Goal: Task Accomplishment & Management: Complete application form

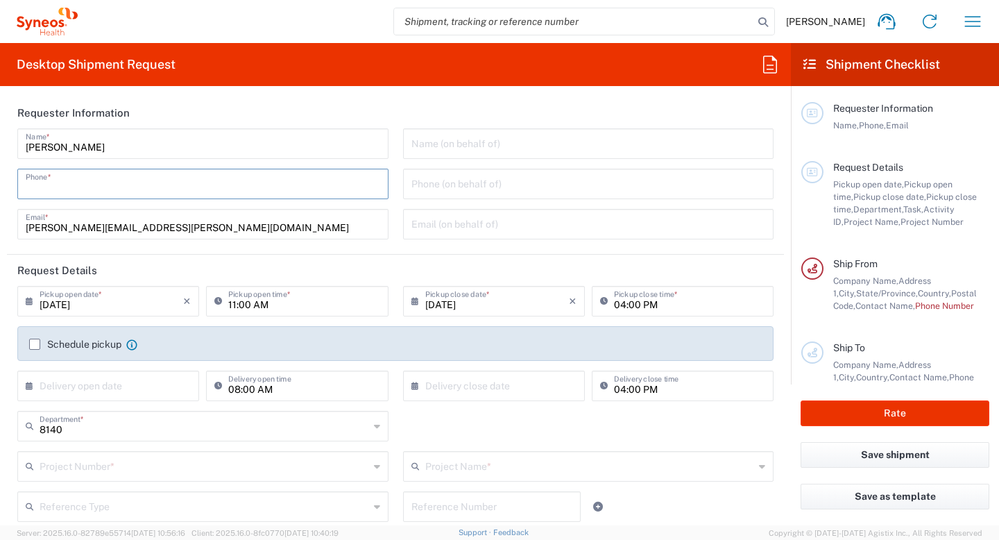
click at [94, 177] on input "tel" at bounding box center [203, 183] width 354 height 24
type input "9082955674"
click at [459, 144] on input "text" at bounding box center [588, 142] width 354 height 24
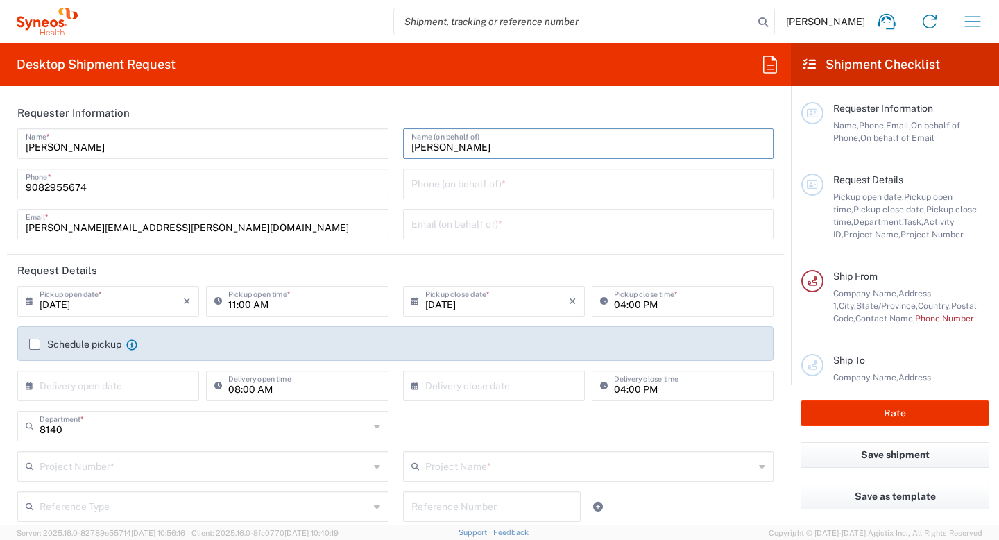
type input "[PERSON_NAME]"
click at [436, 227] on input "text" at bounding box center [588, 223] width 354 height 24
type input "cris.velasquez@syneoshealth.com"
type input "New York"
type input "United States"
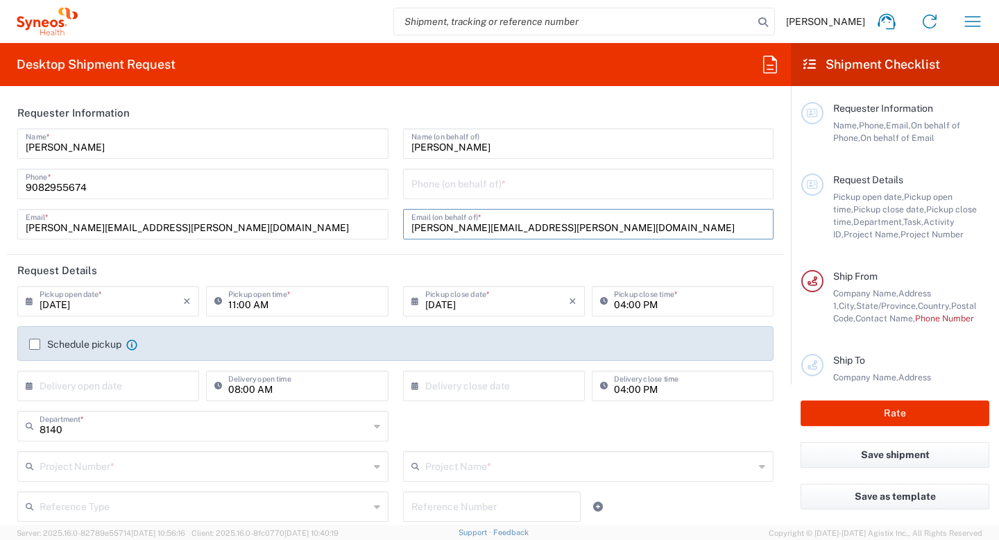
type input "9082955674"
click at [475, 185] on input "tel" at bounding box center [588, 183] width 354 height 24
type input "9082955674"
click at [279, 301] on input "11:00 AM" at bounding box center [303, 300] width 151 height 24
click at [263, 308] on input "4:00 AM" at bounding box center [303, 300] width 151 height 24
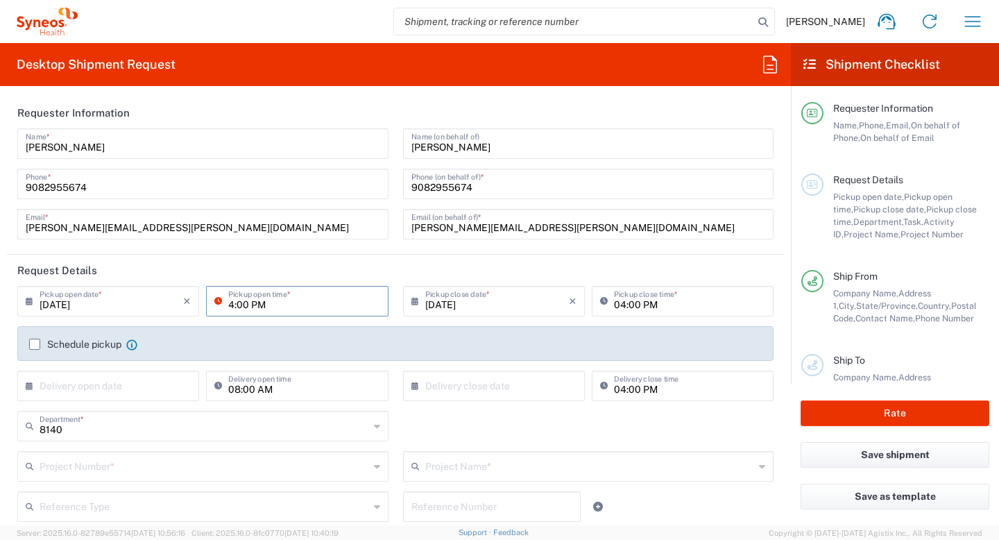
click at [228, 307] on input "4:00 PM" at bounding box center [303, 300] width 151 height 24
type input "200 PM"
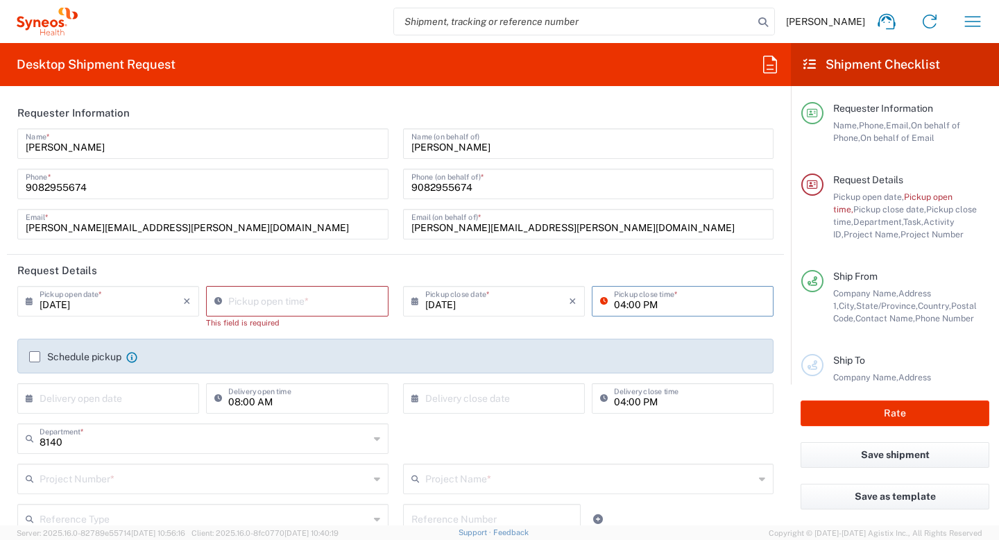
click at [617, 307] on input "04:00 PM" at bounding box center [689, 300] width 151 height 24
type input "6:00 PM"
type input "10:16 AM"
type input "06:00 PM"
click at [290, 295] on input "10:16 AM" at bounding box center [303, 300] width 151 height 24
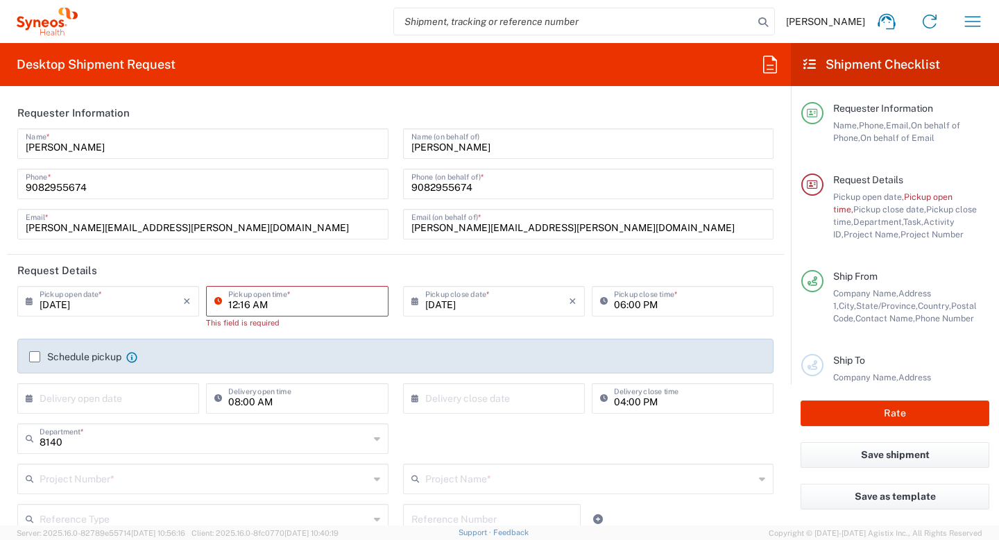
click at [248, 307] on input "12:16 AM" at bounding box center [303, 300] width 151 height 24
click at [273, 307] on input "12:00 AM" at bounding box center [303, 300] width 151 height 24
type input "12:00 PM"
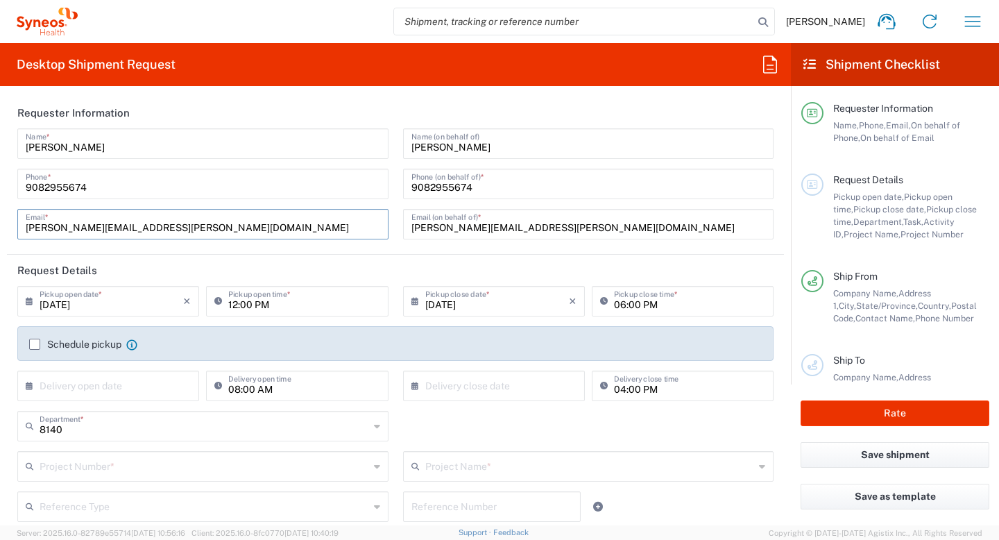
click at [325, 224] on input "cris.velasquez@syneoshealth.com" at bounding box center [203, 223] width 354 height 24
click at [345, 272] on header "Request Details" at bounding box center [395, 270] width 777 height 31
click at [32, 344] on label "Schedule pickup" at bounding box center [75, 344] width 92 height 11
click at [35, 344] on input "Schedule pickup" at bounding box center [35, 344] width 0 height 0
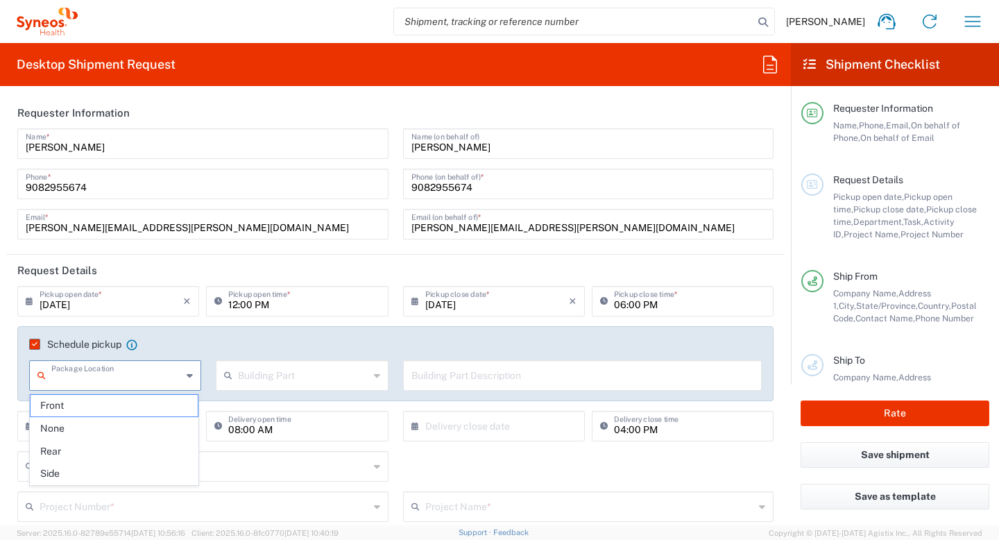
click at [134, 378] on input "text" at bounding box center [116, 374] width 130 height 24
click at [68, 405] on span "Front" at bounding box center [114, 406] width 167 height 22
type input "Front"
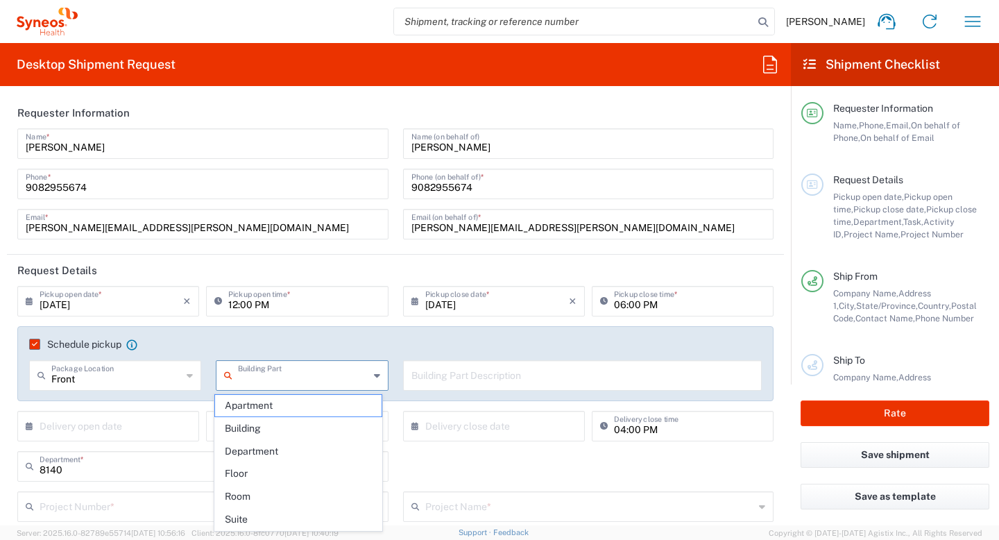
click at [248, 379] on input "text" at bounding box center [303, 374] width 130 height 24
click at [271, 433] on span "Building" at bounding box center [298, 429] width 167 height 22
type input "Building"
click at [429, 373] on input "text" at bounding box center [582, 374] width 343 height 24
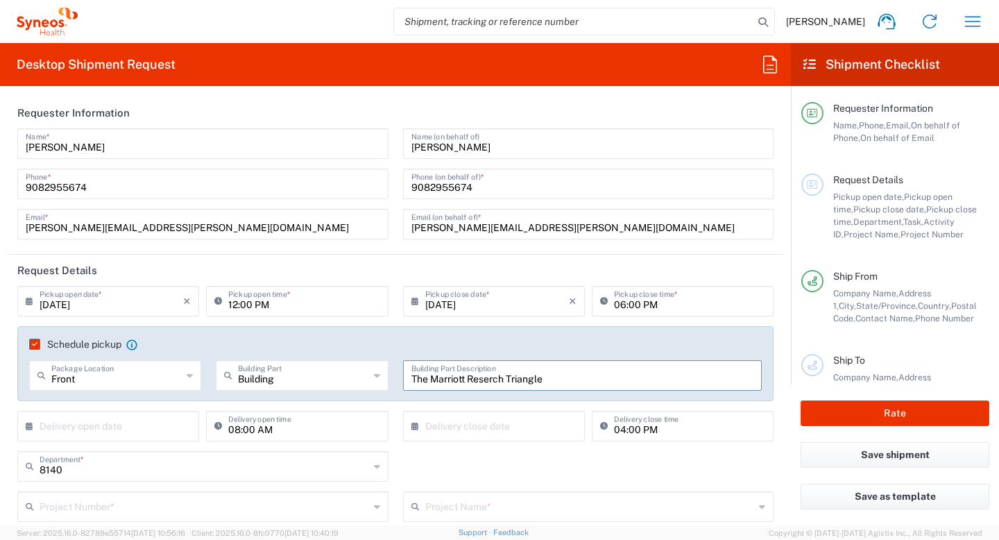
click at [483, 381] on input "The Marriott Reserch Triangle" at bounding box center [582, 374] width 343 height 24
click at [560, 381] on input "The Marriott Research Triangle" at bounding box center [582, 374] width 343 height 24
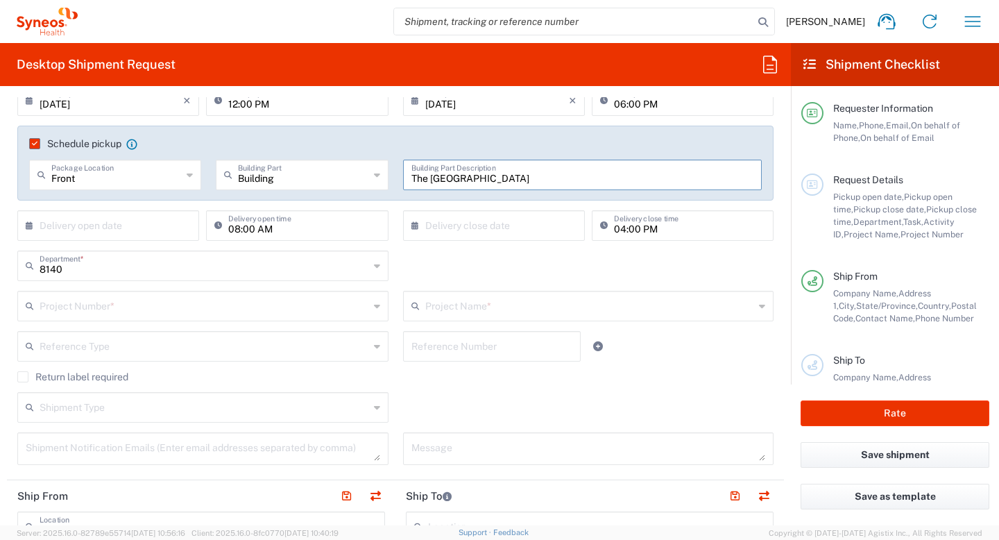
scroll to position [198, 0]
type input "The Marriott Research Triangle Park"
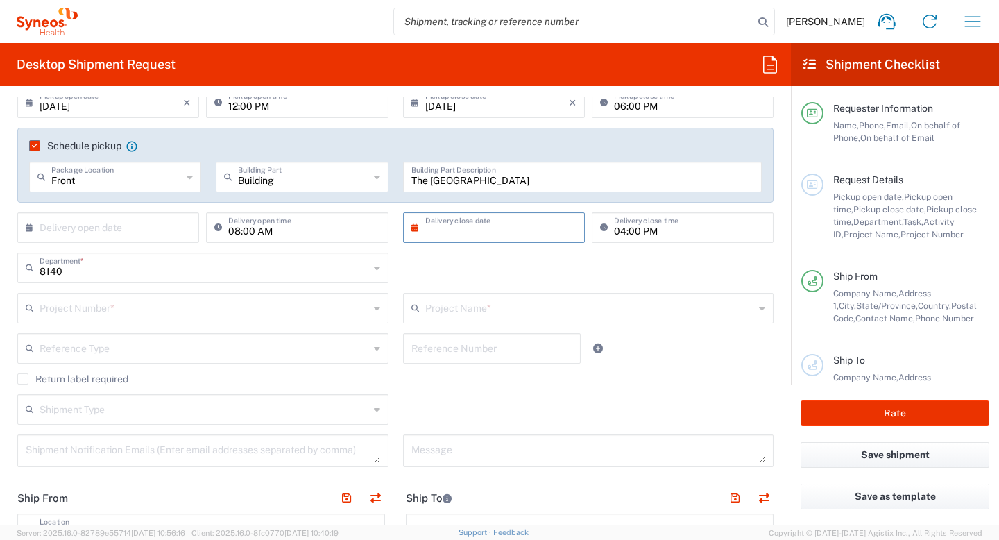
click at [431, 228] on input "text" at bounding box center [497, 226] width 144 height 24
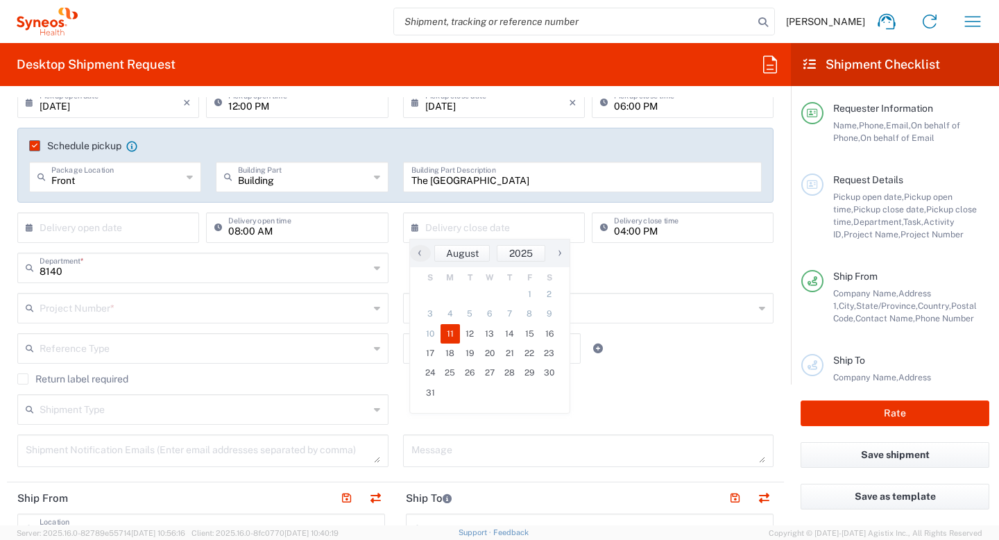
click at [453, 334] on span "11" at bounding box center [450, 333] width 20 height 19
type input "08/11/2025"
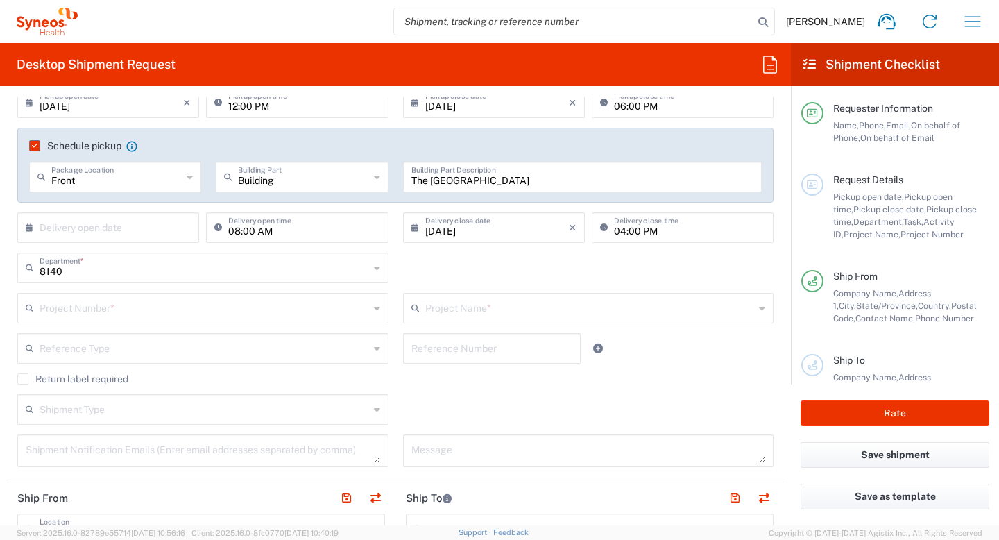
click at [189, 232] on div "× Delivery open date" at bounding box center [108, 227] width 182 height 31
click at [68, 222] on input "text" at bounding box center [112, 226] width 144 height 24
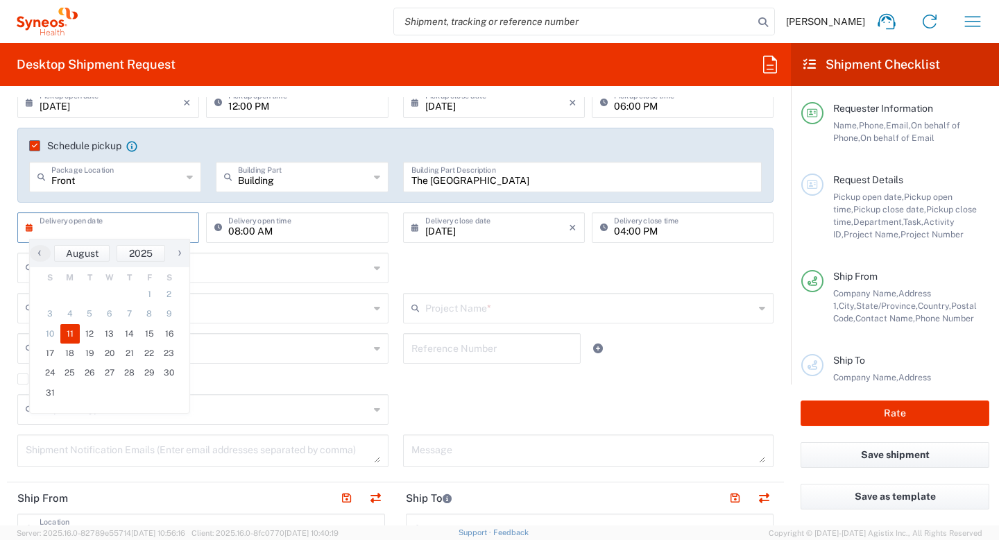
click at [67, 327] on span "11" at bounding box center [70, 333] width 20 height 19
type input "08/11/2025"
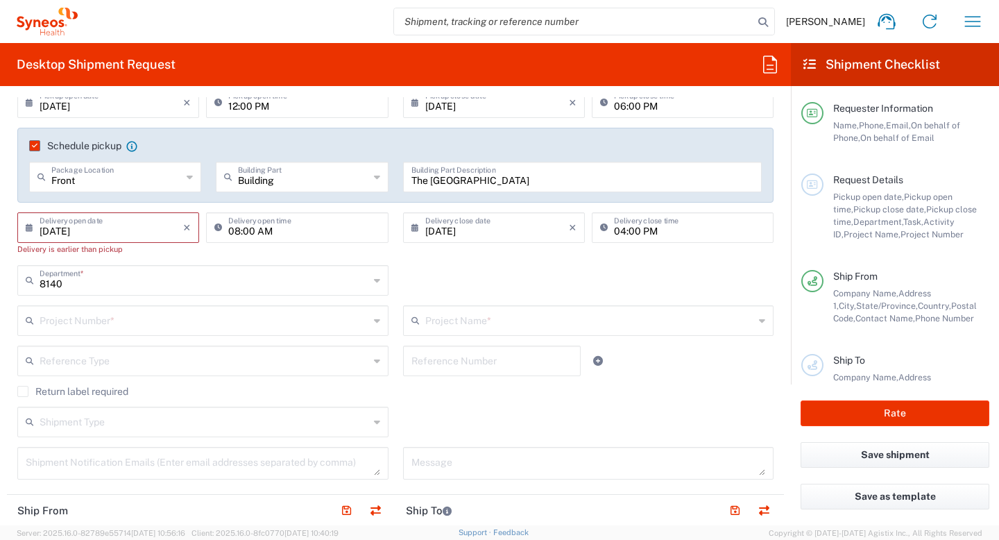
click at [234, 232] on input "08:00 AM" at bounding box center [303, 226] width 151 height 24
click at [259, 232] on input "12:00 AM" at bounding box center [303, 226] width 151 height 24
type input "12:00 PM"
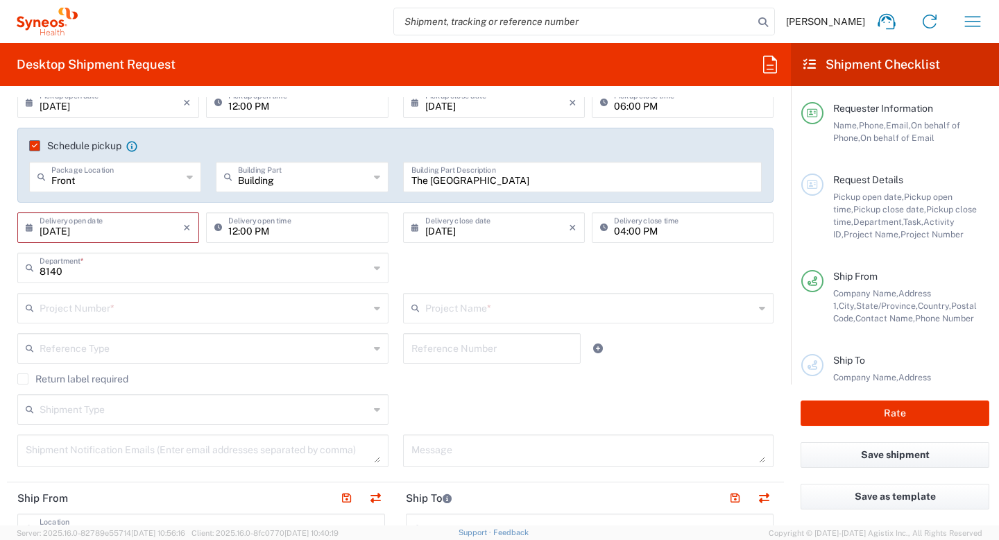
click at [436, 275] on div "8140 Department * 8140 3000 3100 3109 3110 3111 3112 3125 3130 3135 3136 3150 3…" at bounding box center [395, 273] width 771 height 40
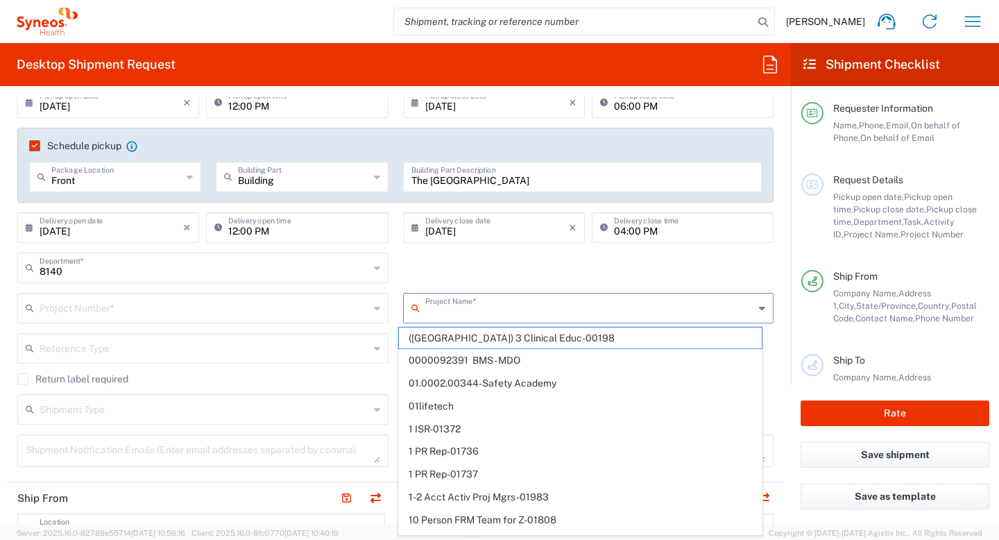
click at [508, 312] on input "text" at bounding box center [589, 307] width 329 height 24
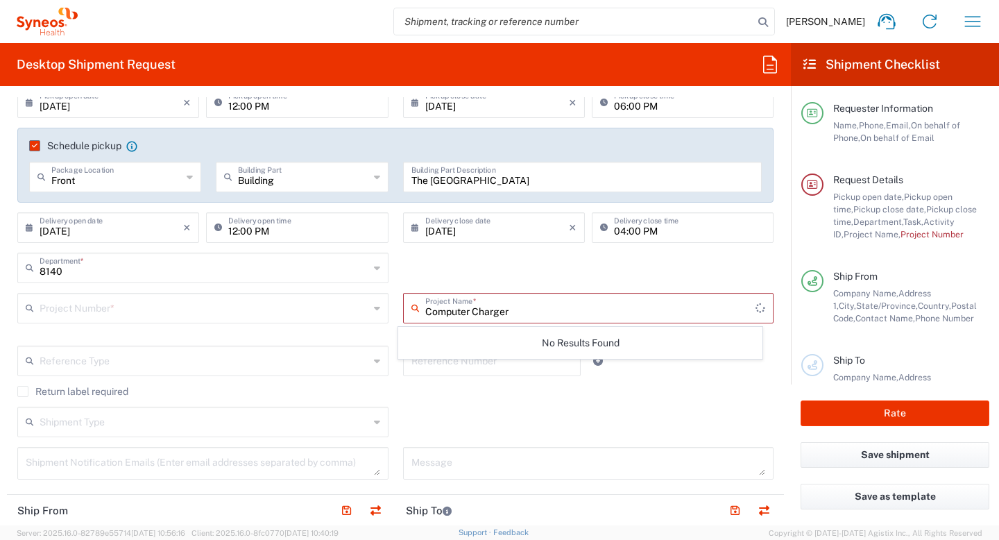
type input "Computer Charger"
click at [559, 264] on div "8140 Department * 8140 3000 3100 3109 3110 3111 3112 3125 3130 3135 3136 3150 3…" at bounding box center [395, 273] width 771 height 40
click at [759, 310] on icon at bounding box center [762, 308] width 6 height 22
click at [540, 314] on input "text" at bounding box center [589, 307] width 329 height 24
click at [759, 310] on icon at bounding box center [762, 308] width 6 height 22
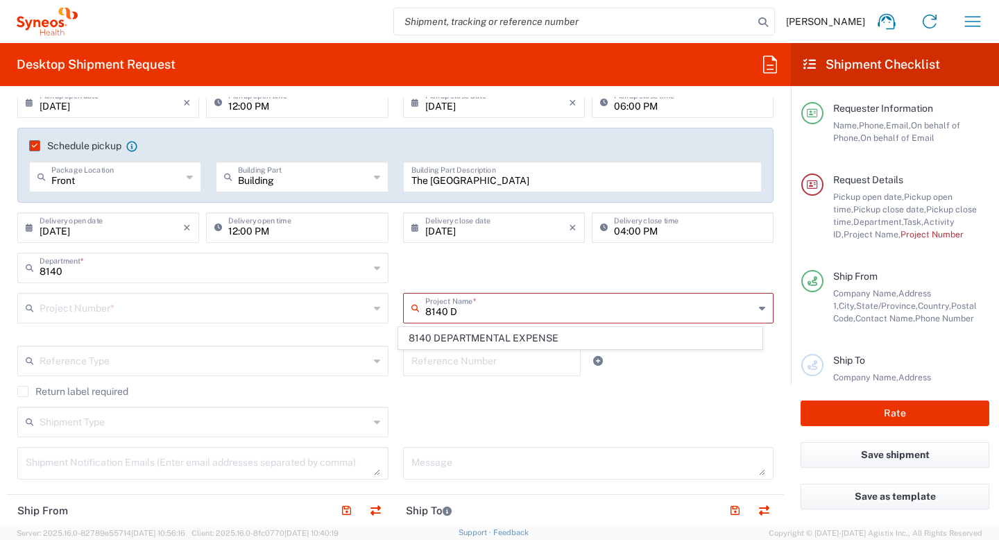
scroll to position [0, 0]
click at [608, 338] on span "8140 DEPARTMENTAL EXPENSE" at bounding box center [580, 338] width 363 height 22
type input "8140 DEPARTMENTAL EXPENSE"
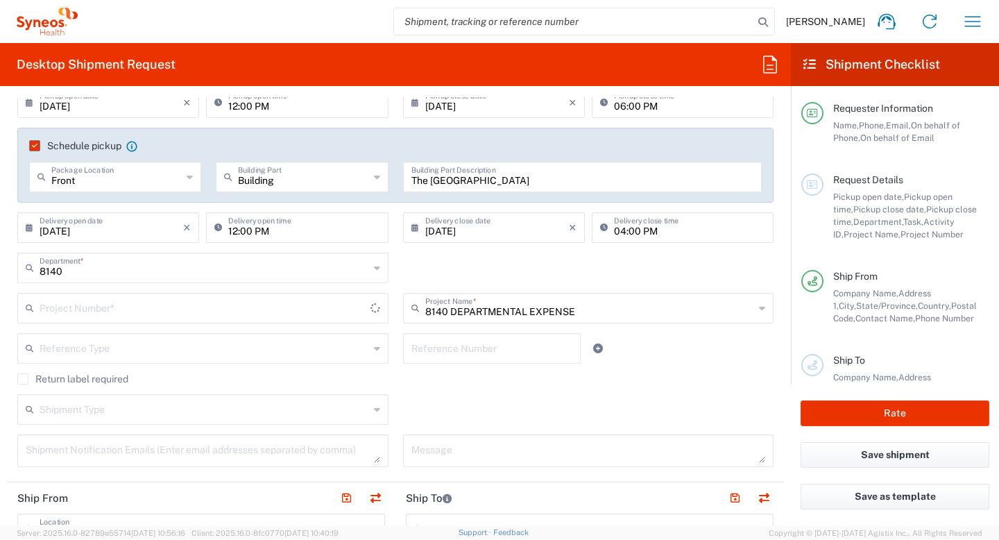
type input "8140 DEPARTMENTAL EXPENSE"
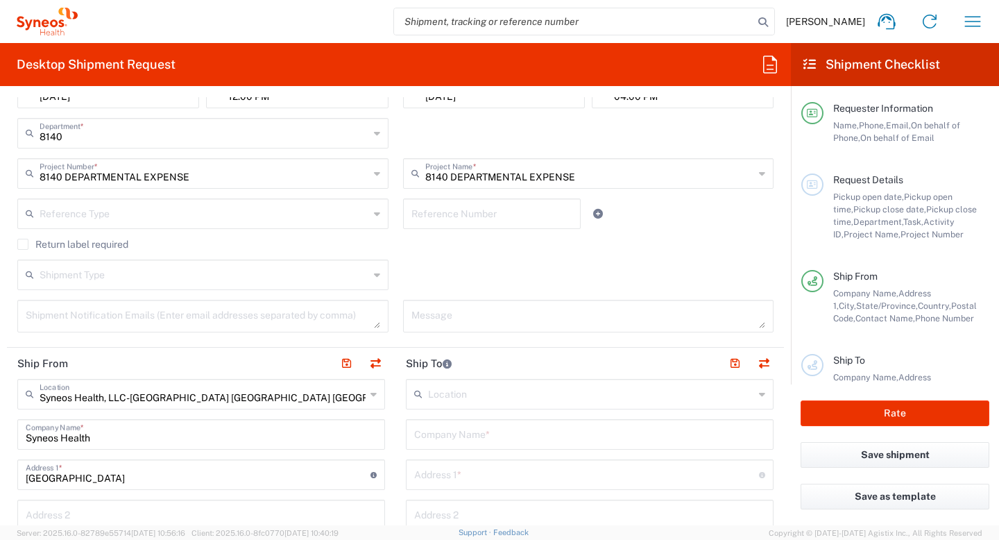
scroll to position [338, 0]
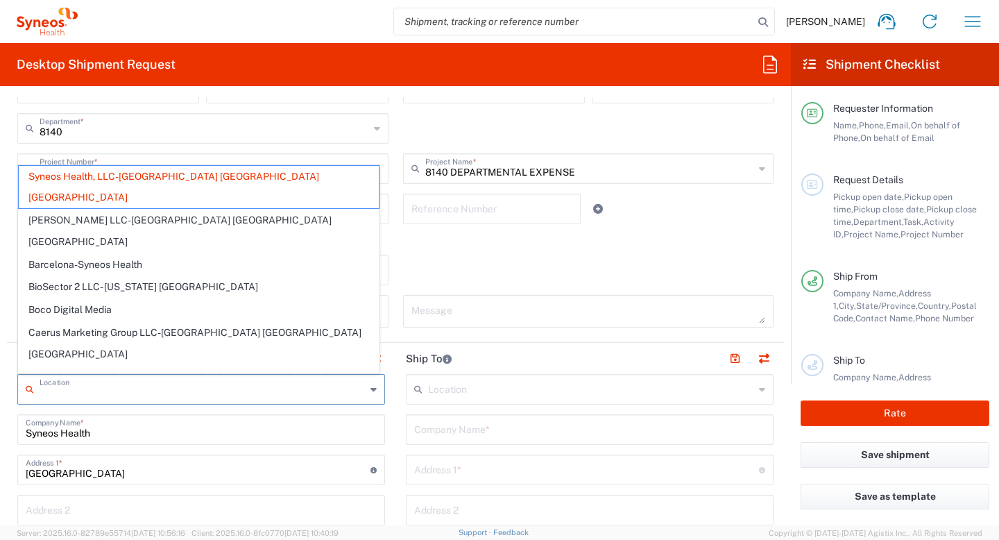
drag, startPoint x: 237, startPoint y: 394, endPoint x: 197, endPoint y: 384, distance: 41.4
click at [197, 385] on input "text" at bounding box center [203, 388] width 326 height 24
click at [481, 256] on div "Shipment Type Batch Regular" at bounding box center [395, 275] width 771 height 40
type input "Syneos Health, LLC-Morrisville NC US"
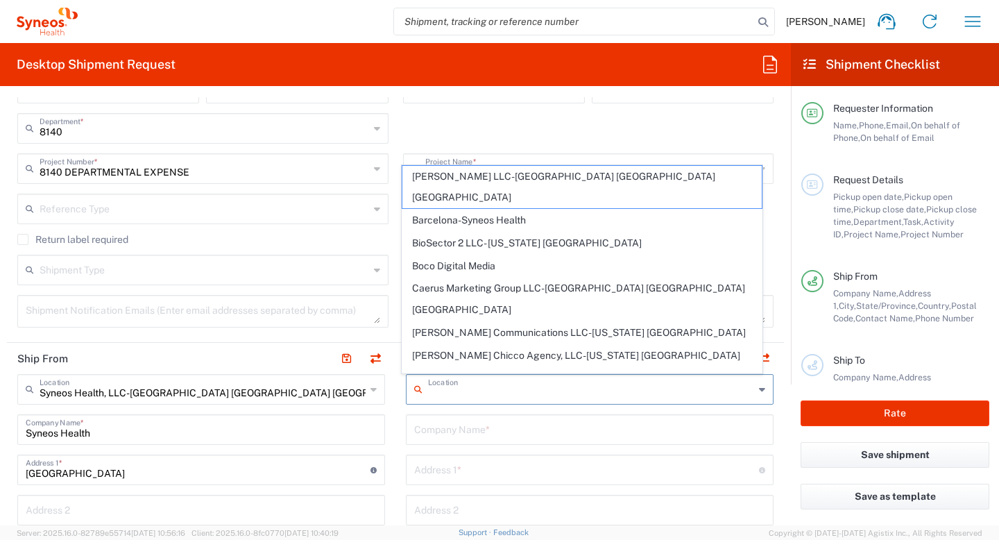
click at [479, 395] on input "text" at bounding box center [591, 388] width 326 height 24
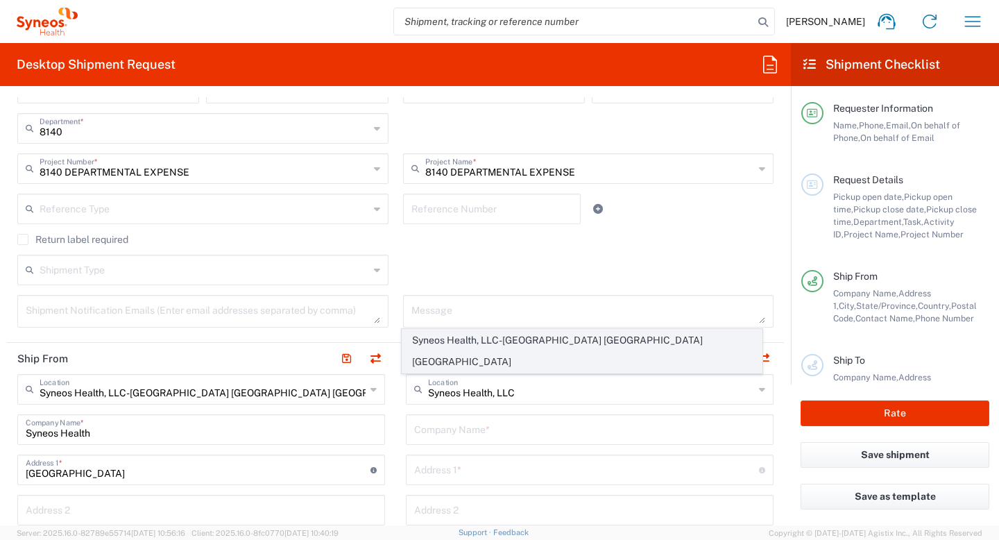
click at [502, 361] on span "Syneos Health, LLC-Morrisville NC US" at bounding box center [582, 350] width 360 height 43
type input "Syneos Health, LLC-Morrisville NC US"
type input "Syneos Health LLC"
type input "1030 Sync Street"
type input "Morrisville"
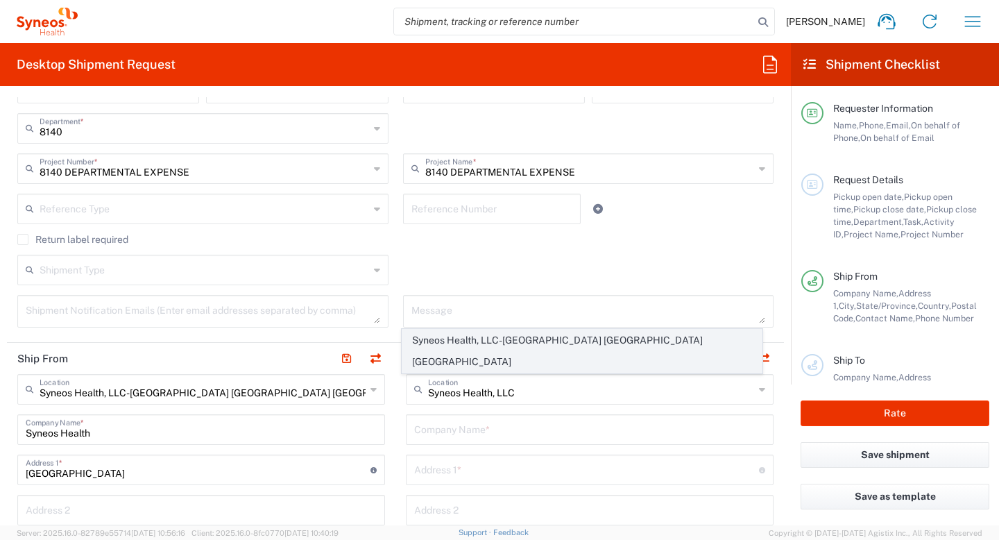
type input "United States"
type input "27560"
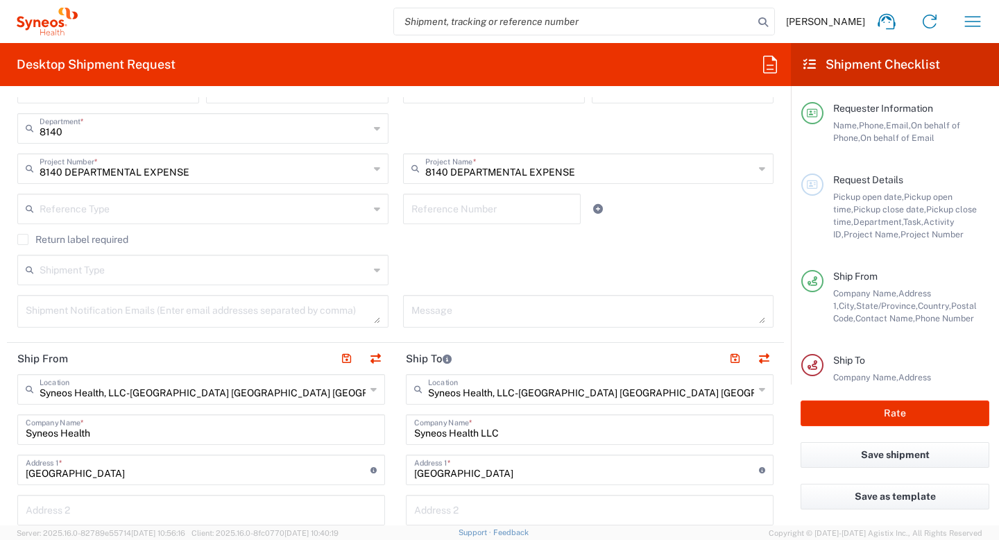
type input "North Carolina"
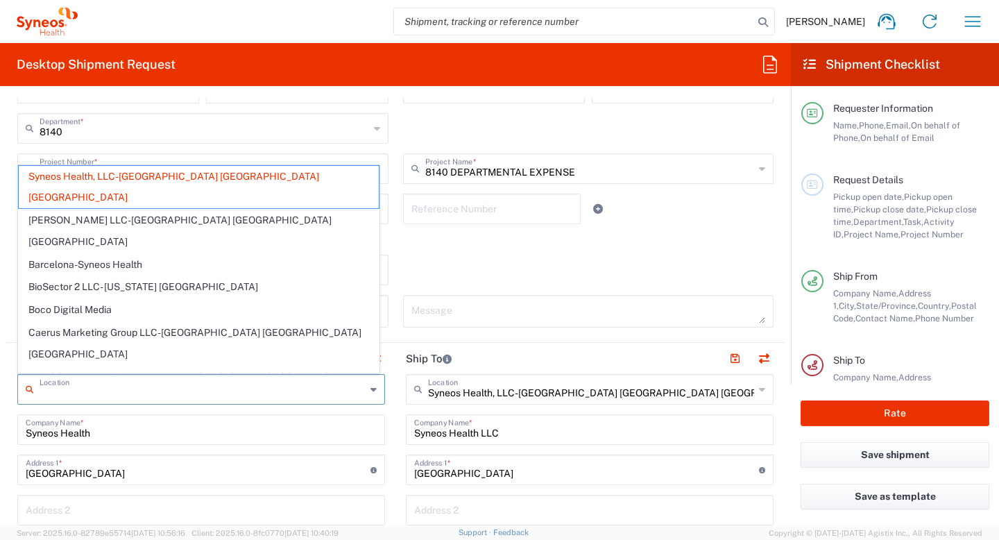
drag, startPoint x: 232, startPoint y: 390, endPoint x: 83, endPoint y: 382, distance: 149.4
click at [83, 382] on input "text" at bounding box center [203, 388] width 326 height 24
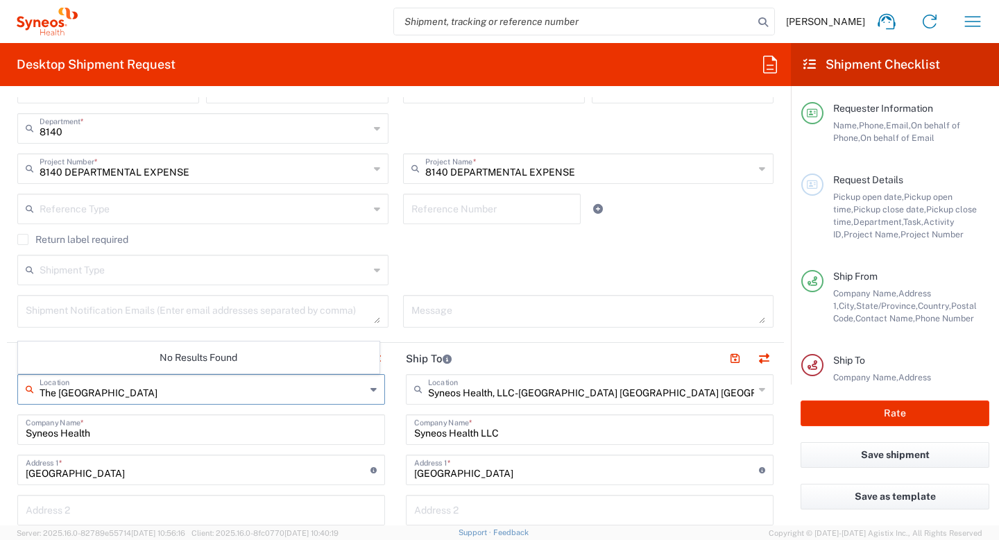
type input "The Marriott Triangle Square"
click at [167, 426] on input "Syneos Health" at bounding box center [201, 428] width 351 height 24
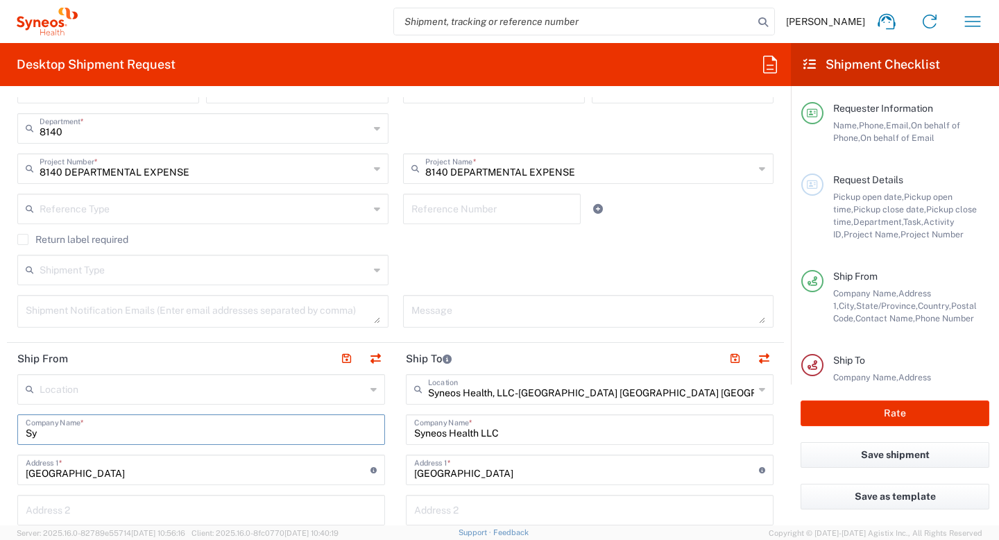
type input "S"
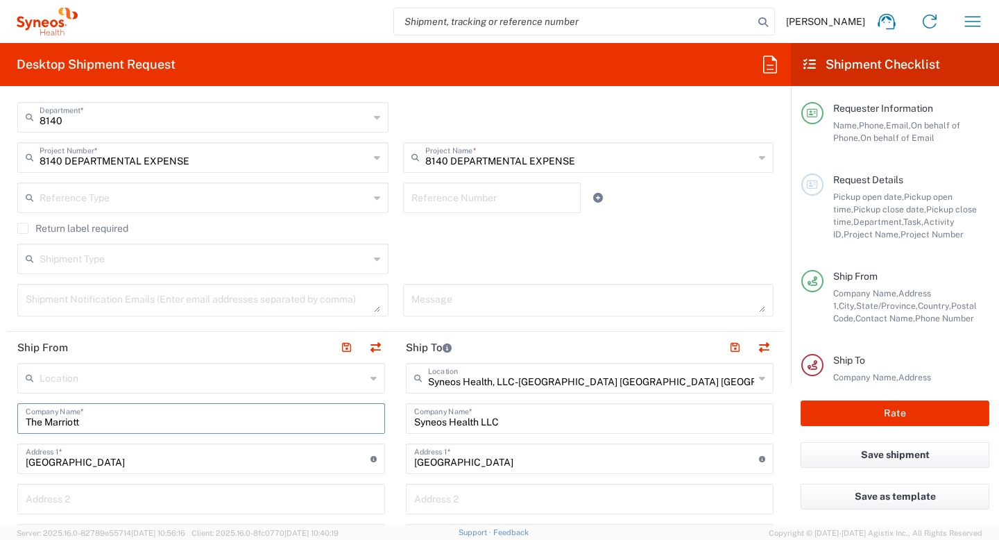
scroll to position [351, 0]
type input "The Marriott Research Triangle Square"
click at [128, 463] on input "1030 Sync Street" at bounding box center [198, 455] width 345 height 24
type input "1"
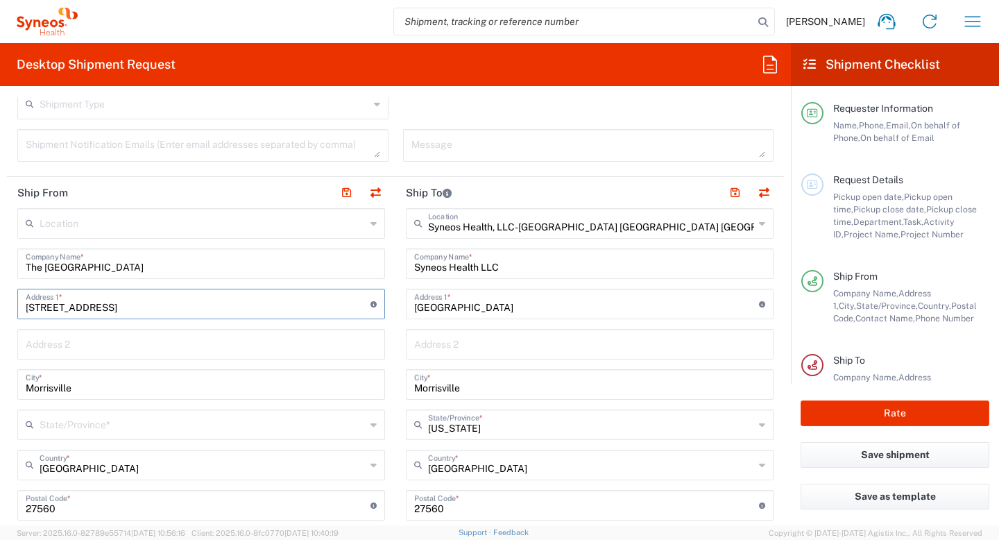
scroll to position [509, 0]
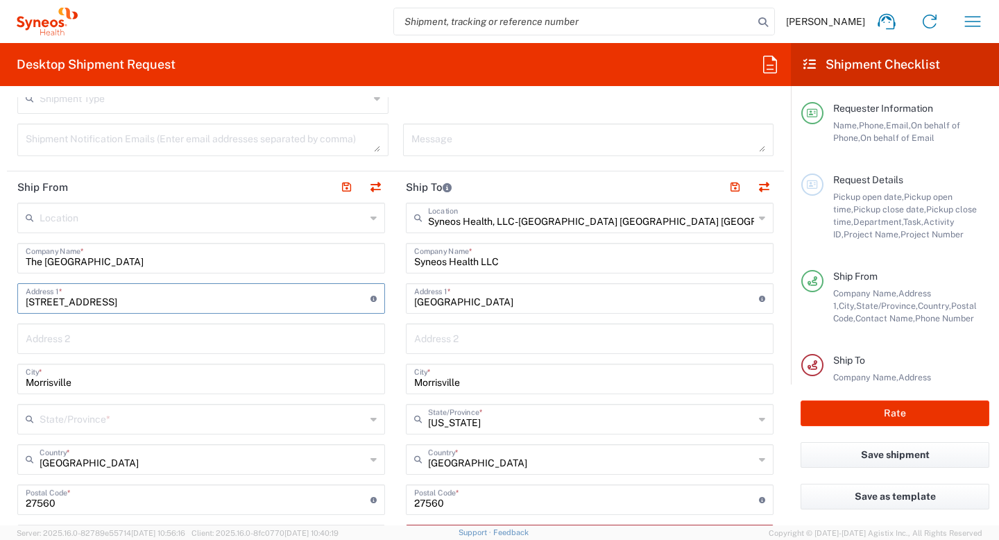
type input "4700 Guardian Drive"
click at [87, 382] on input "Morrisville" at bounding box center [201, 378] width 351 height 24
type input "M"
type input "Durham"
type input "North Carolina"
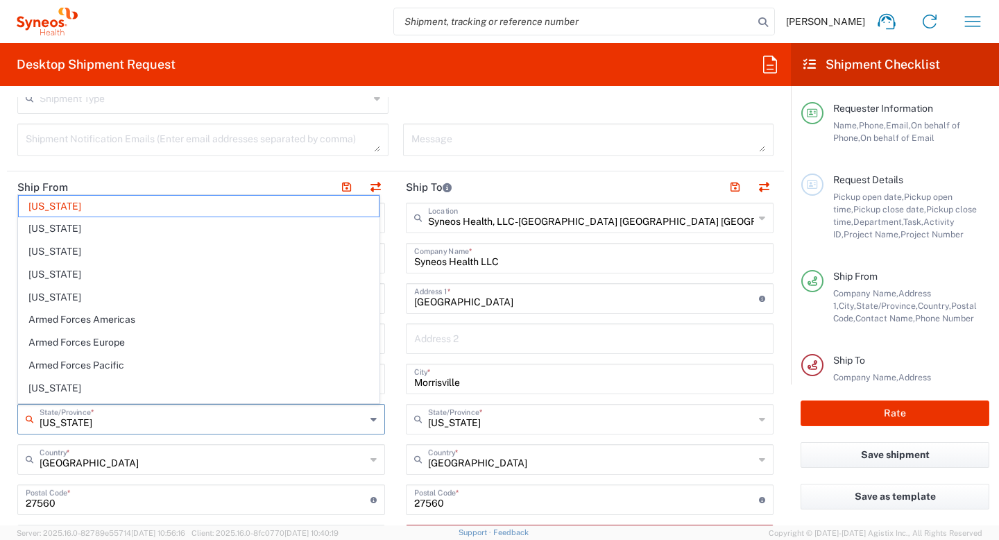
click at [83, 418] on input "North Carolina" at bounding box center [203, 418] width 326 height 24
click at [126, 488] on input "undefined" at bounding box center [198, 498] width 345 height 24
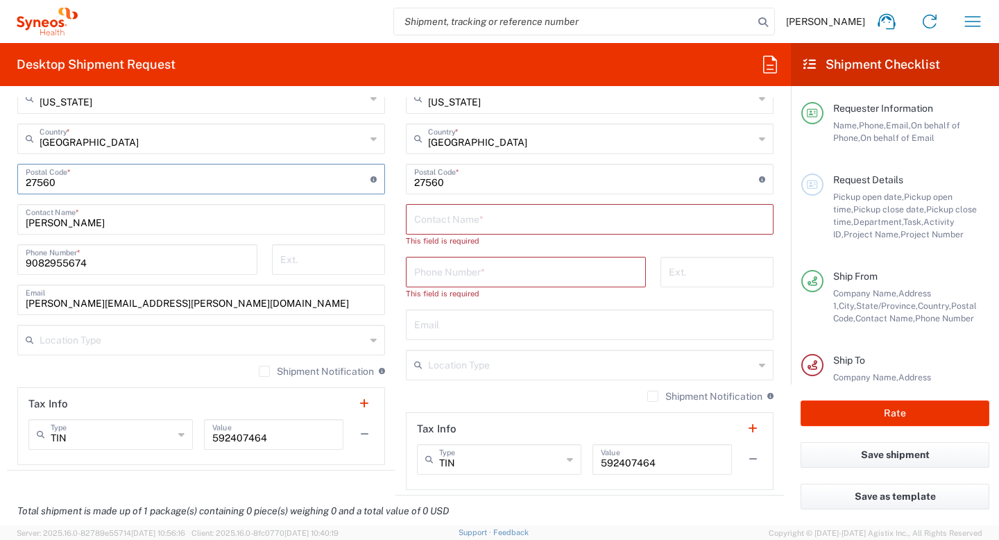
scroll to position [825, 0]
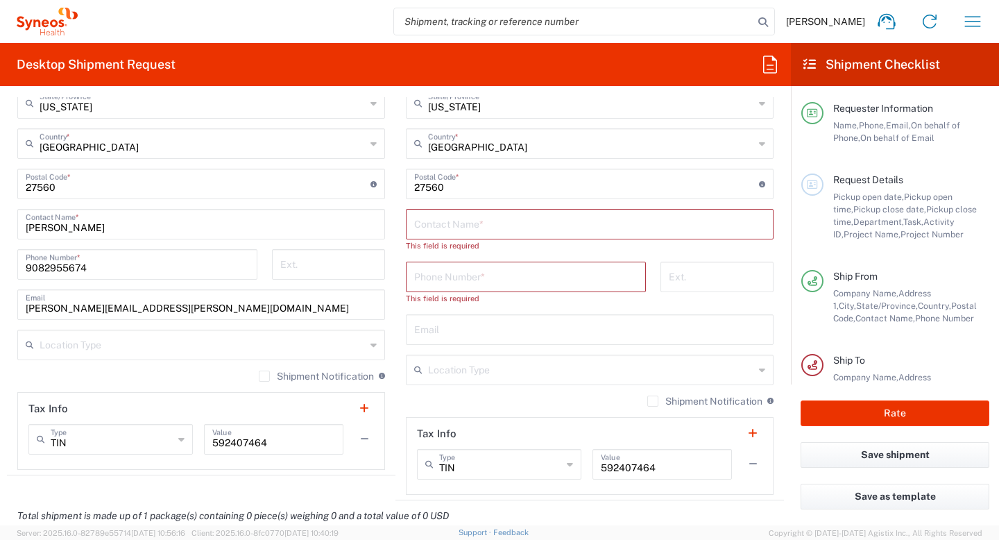
click at [262, 373] on label "Shipment Notification" at bounding box center [316, 375] width 115 height 11
click at [264, 376] on input "Shipment Notification" at bounding box center [264, 376] width 0 height 0
click at [478, 218] on input "text" at bounding box center [589, 223] width 351 height 24
click at [647, 400] on label "Shipment Notification" at bounding box center [704, 400] width 115 height 11
click at [653, 401] on input "Shipment Notification" at bounding box center [653, 401] width 0 height 0
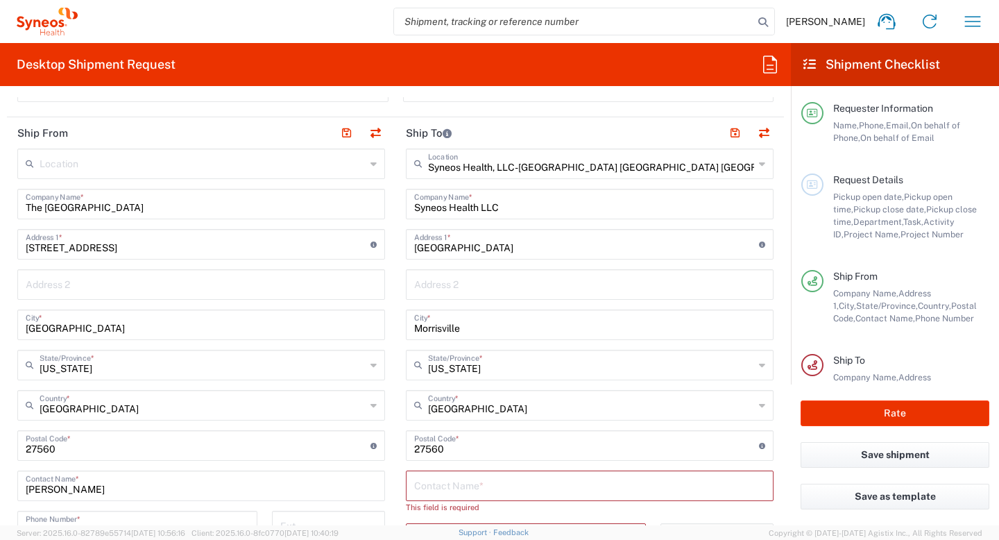
scroll to position [540, 0]
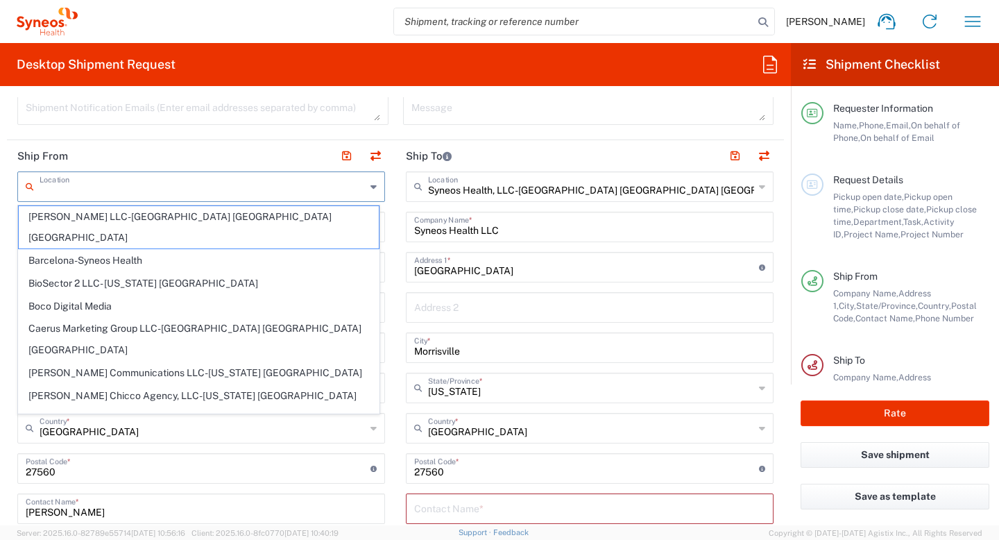
click at [92, 187] on input "text" at bounding box center [203, 185] width 326 height 24
click at [385, 128] on div "Shipment Notification Emails (Enter email addresses separated by comma)" at bounding box center [203, 113] width 386 height 42
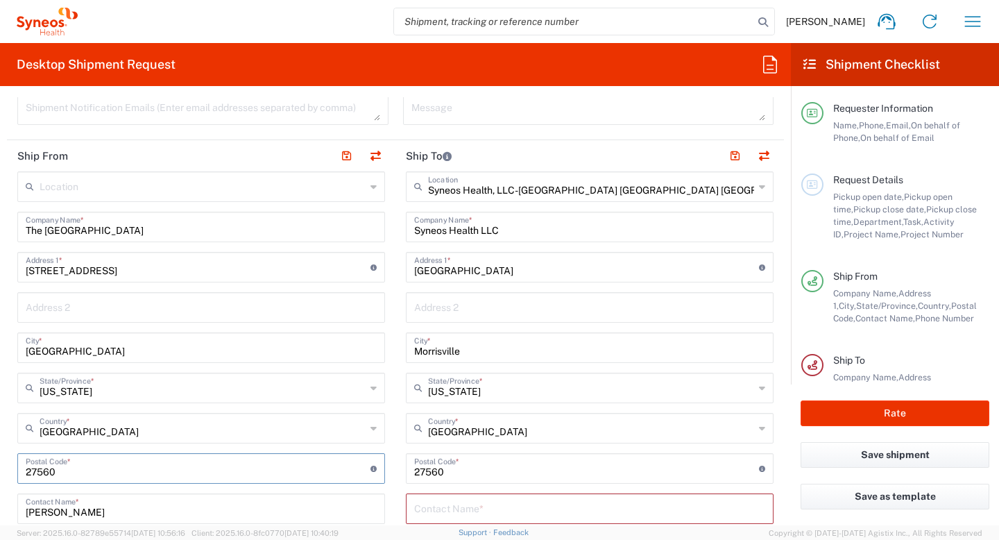
click at [71, 474] on input "undefined" at bounding box center [198, 467] width 345 height 24
type input "27703"
click at [198, 508] on input "Cris Velasquez" at bounding box center [201, 507] width 351 height 24
type input "C"
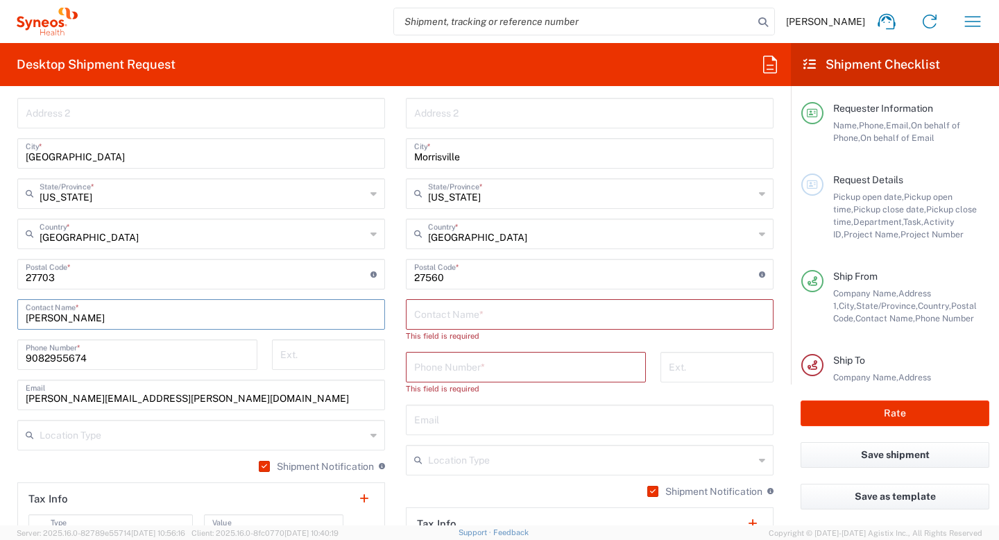
scroll to position [741, 0]
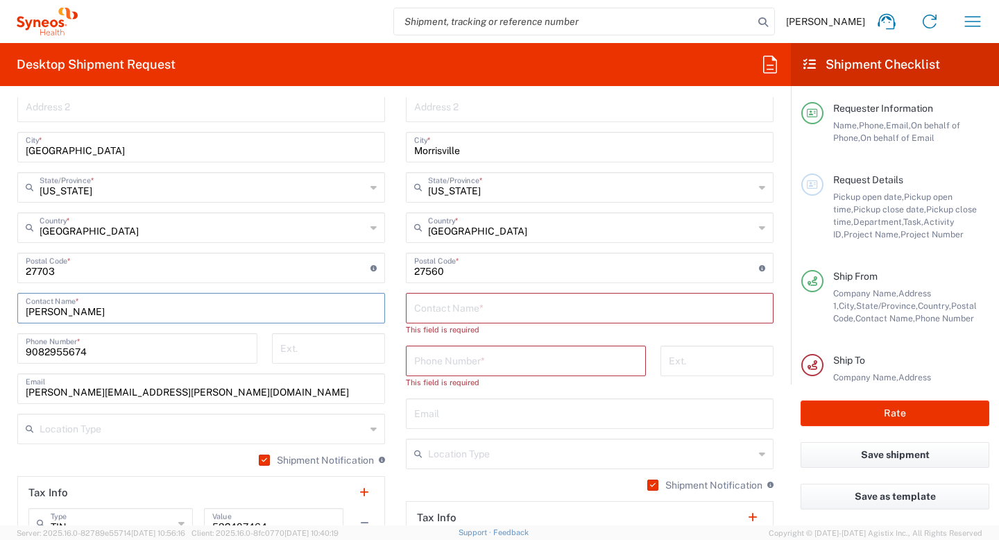
type input "Tanesha Smith"
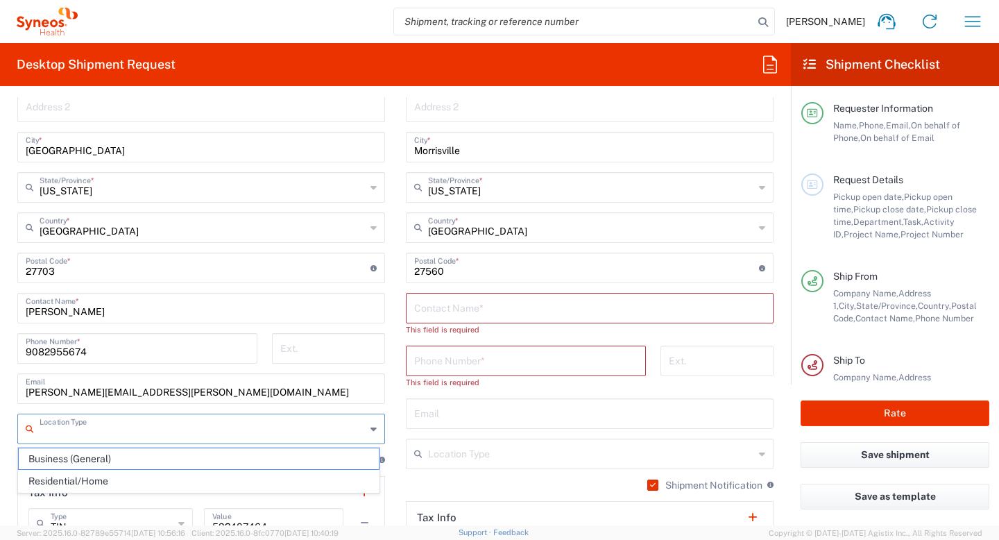
click at [87, 436] on input "text" at bounding box center [203, 428] width 326 height 24
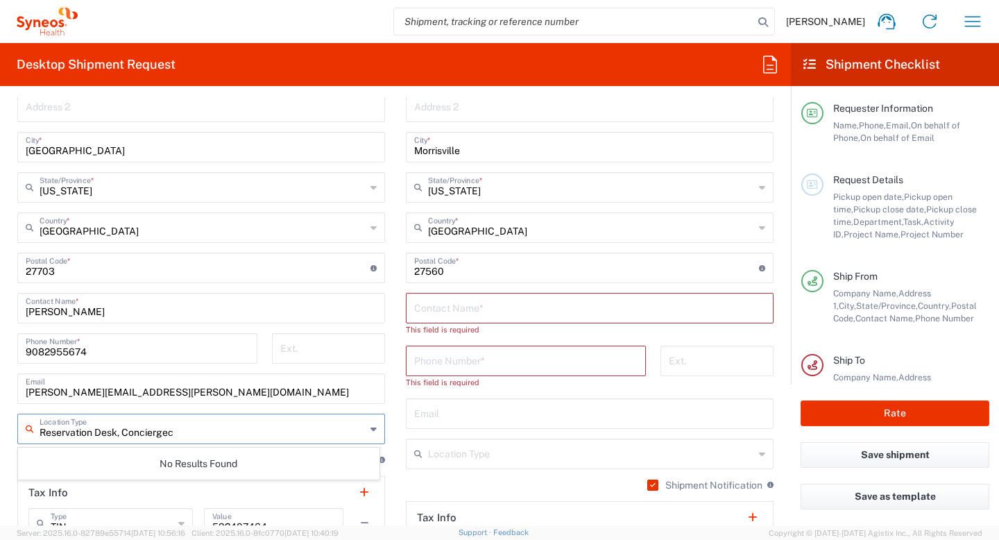
type input "Reservation Desk, Conciergec"
click at [427, 308] on input "text" at bounding box center [589, 307] width 351 height 24
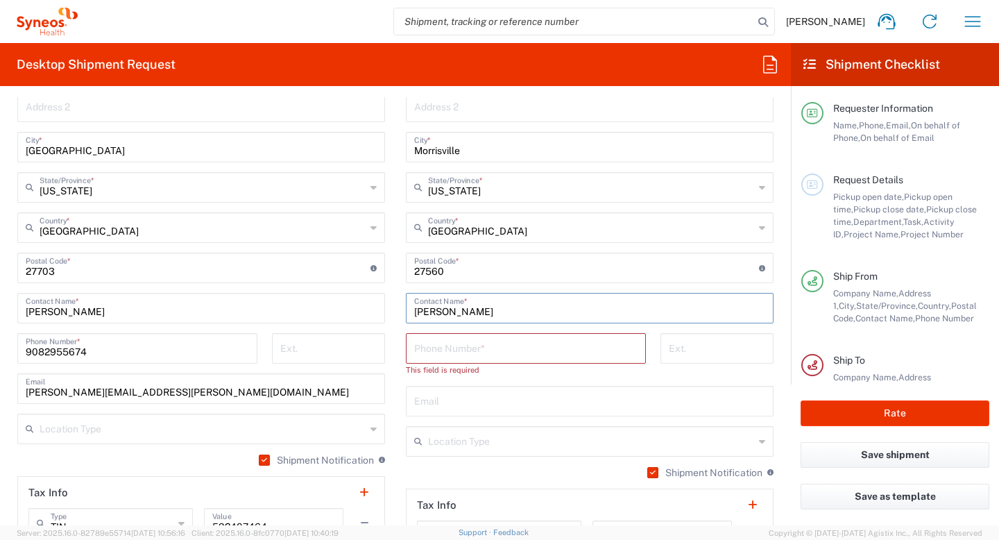
type input "Laurie Dean"
click at [434, 352] on input "tel" at bounding box center [525, 347] width 223 height 24
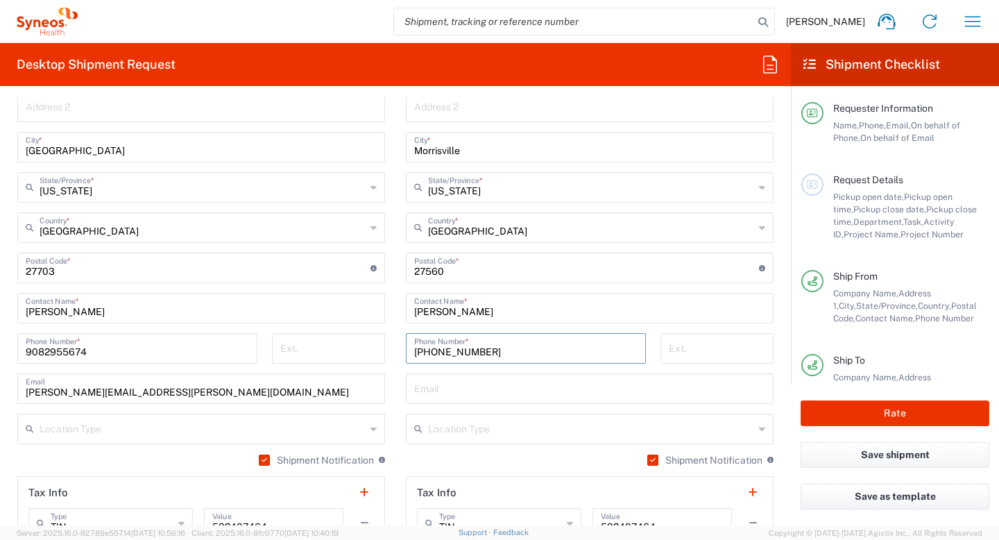
type input "919 389 4424"
click at [466, 385] on input "text" at bounding box center [589, 387] width 351 height 24
type input "laurie.dean@syneoshealth.com"
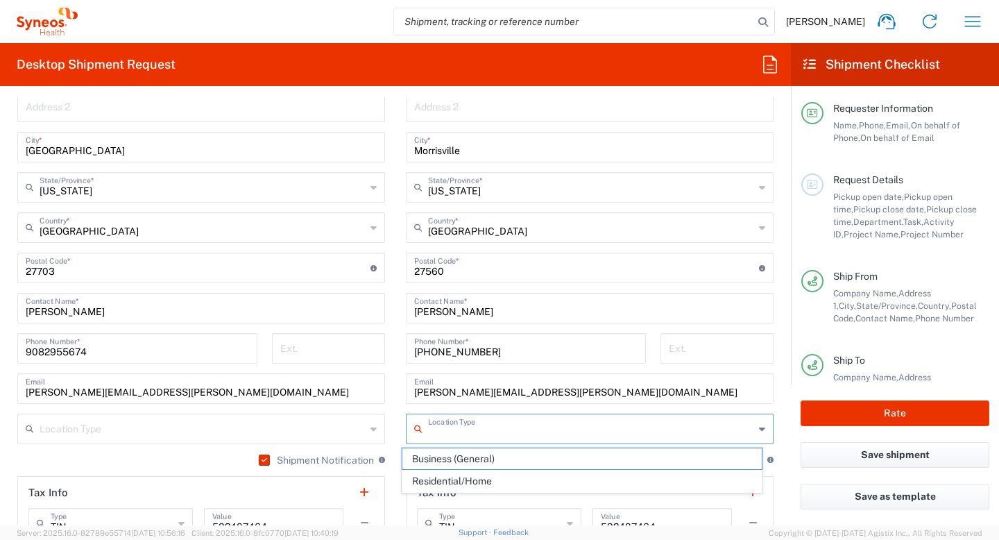
click at [447, 429] on input "text" at bounding box center [591, 428] width 326 height 24
click at [445, 454] on span "Business (General)" at bounding box center [582, 459] width 360 height 22
type input "Business (General)"
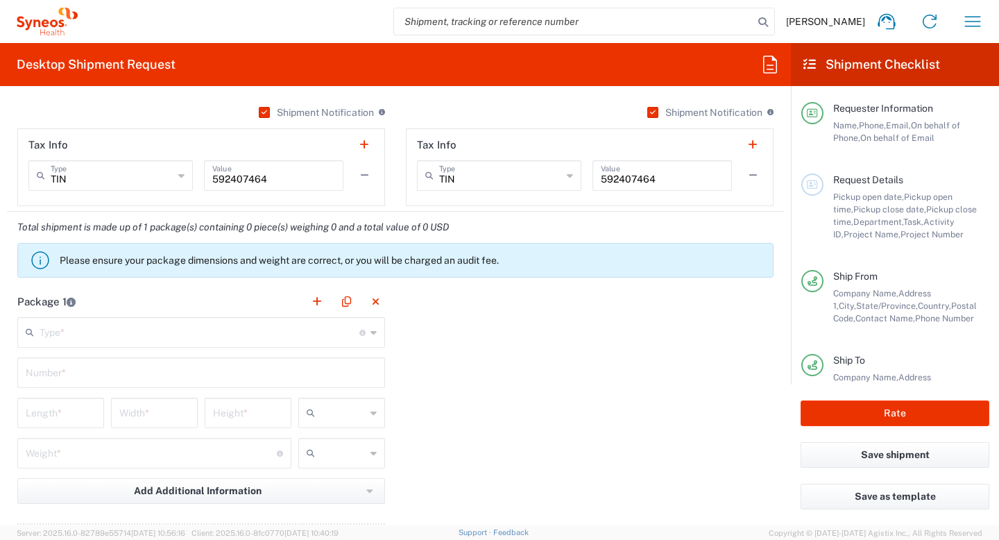
scroll to position [1093, 0]
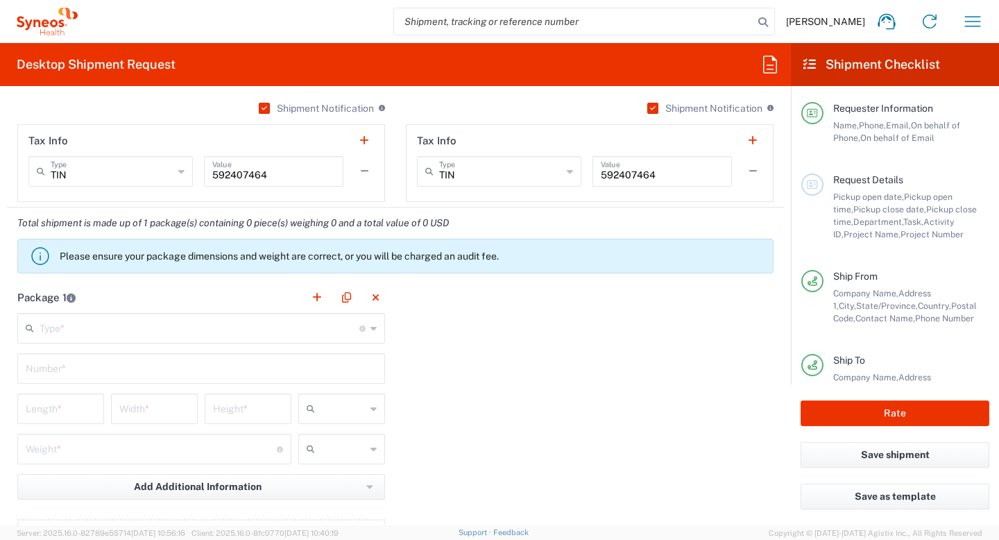
click at [370, 328] on icon at bounding box center [373, 328] width 6 height 22
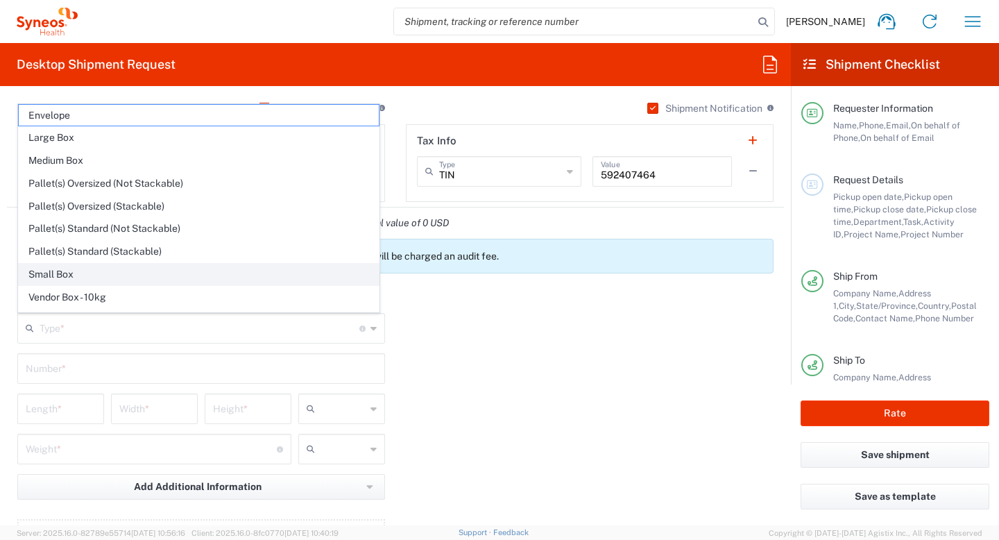
click at [163, 273] on span "Small Box" at bounding box center [199, 275] width 360 height 22
type input "Small Box"
type input "12.25"
type input "11"
type input "1.5"
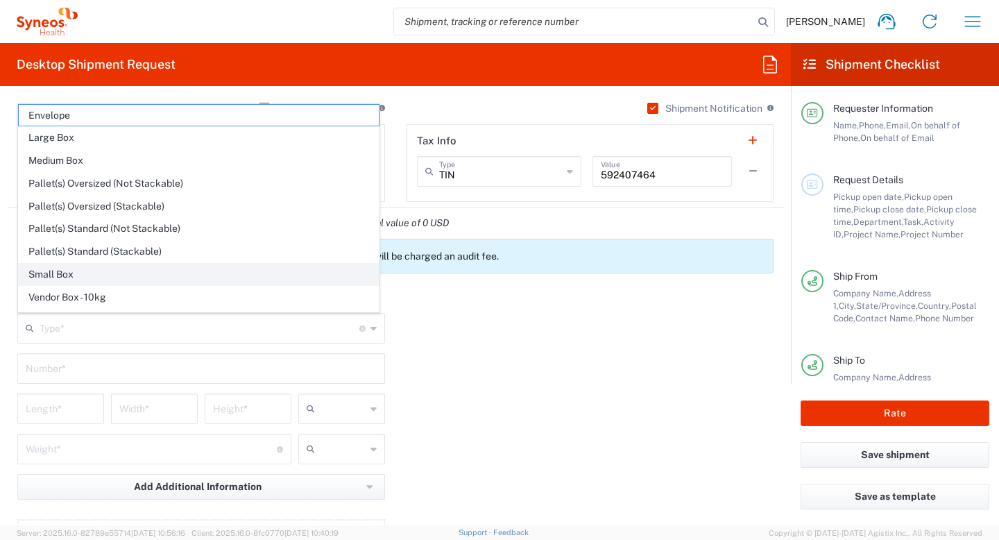
type input "in"
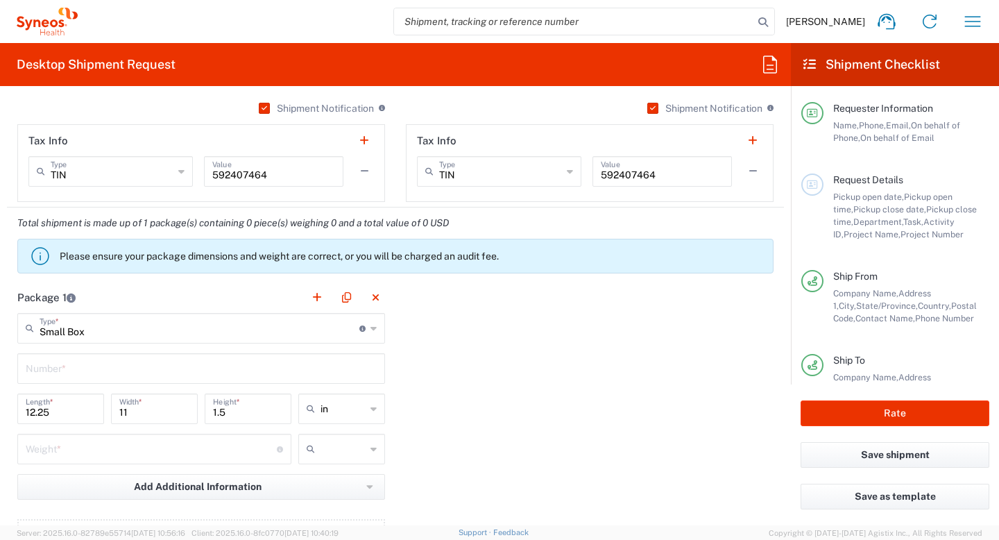
click at [94, 365] on input "text" at bounding box center [201, 367] width 351 height 24
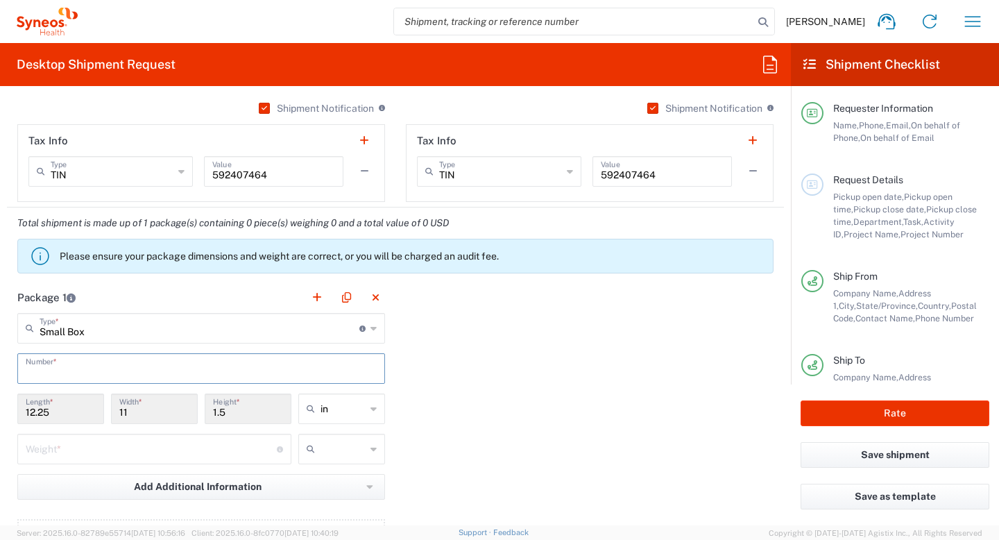
type input "5"
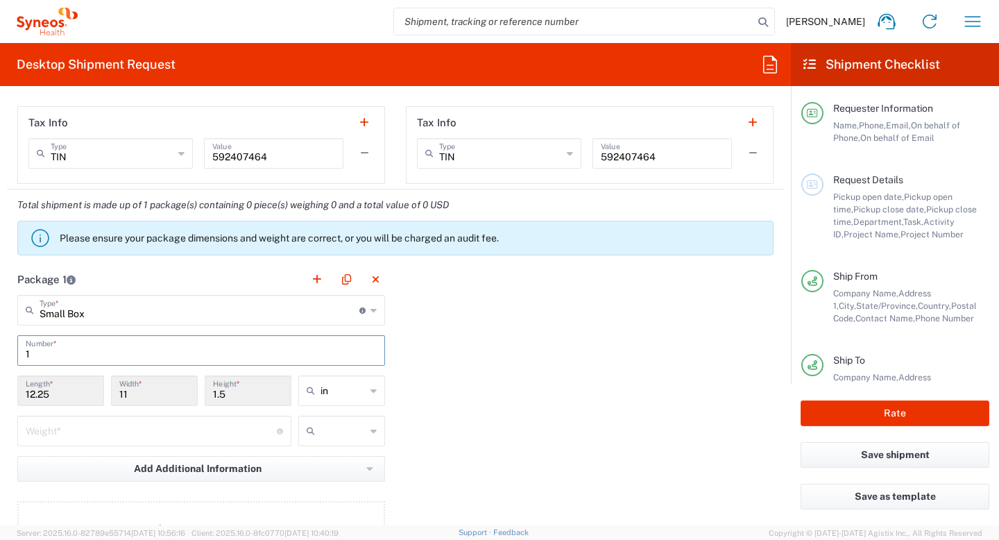
scroll to position [1119, 0]
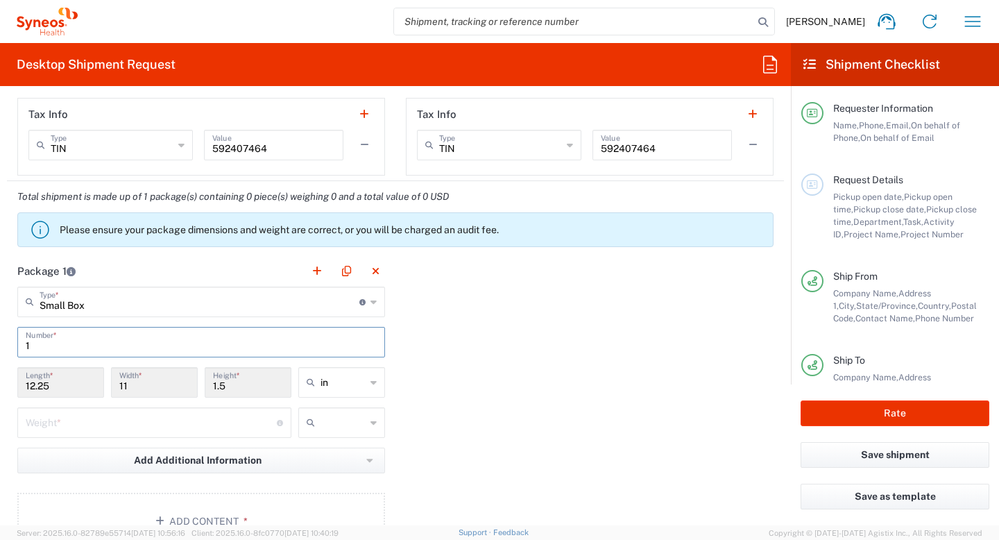
type input "1"
click at [216, 427] on input "number" at bounding box center [151, 421] width 251 height 24
type input "5"
click at [370, 424] on icon at bounding box center [373, 422] width 6 height 22
click at [313, 472] on span "lbs" at bounding box center [337, 475] width 83 height 22
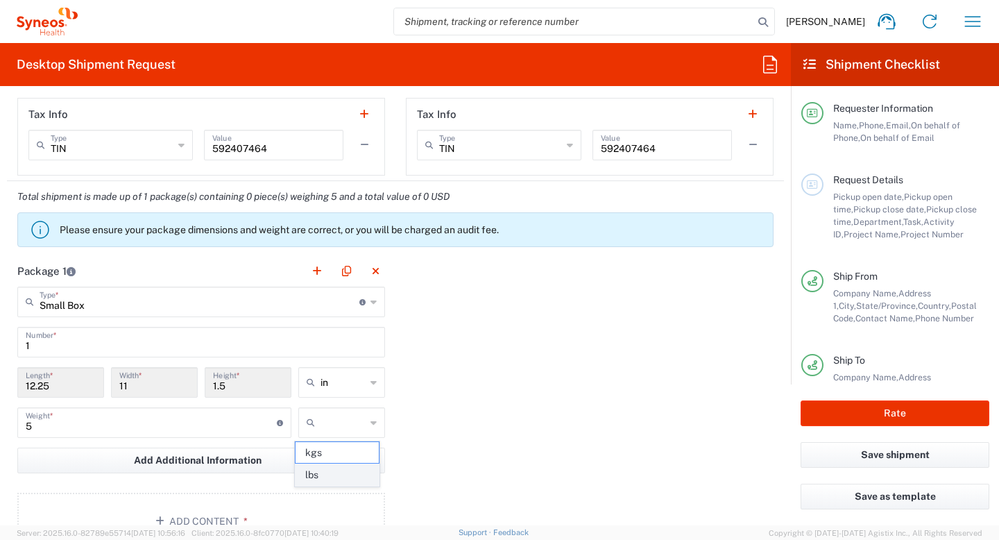
type input "lbs"
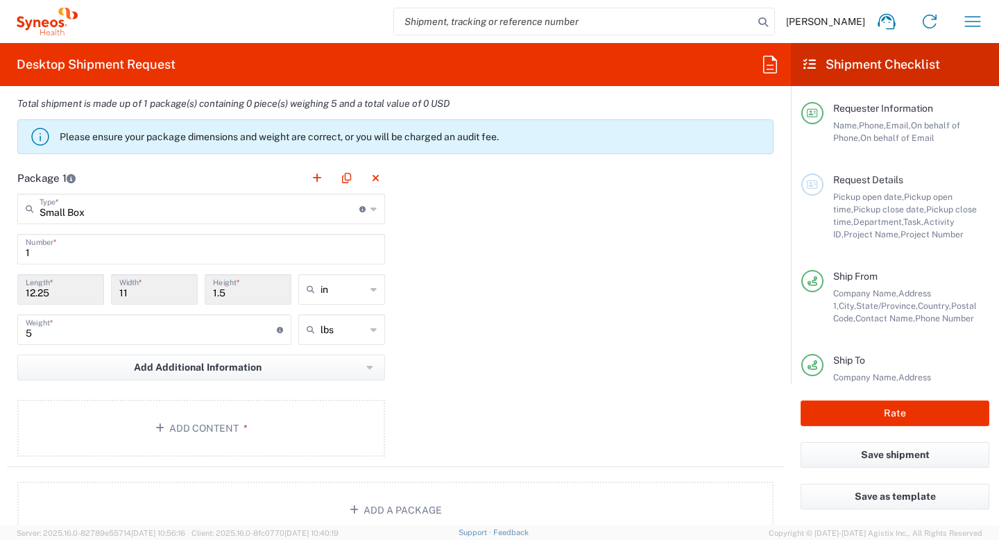
scroll to position [1213, 0]
click at [208, 427] on button "Add Content *" at bounding box center [201, 427] width 368 height 57
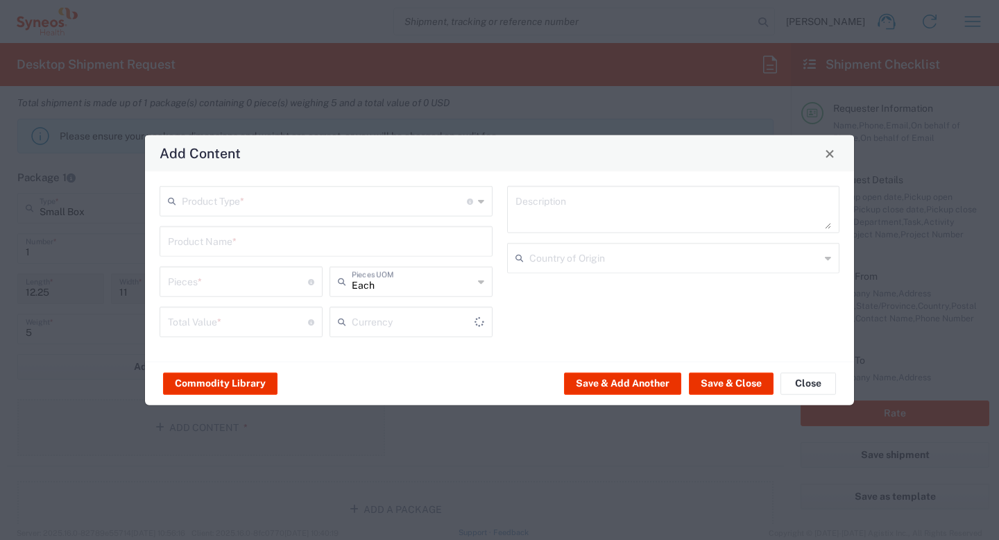
type input "US Dollar"
click at [483, 202] on div "Product Type * Document: Paper document generated internally by Syneos, a clien…" at bounding box center [326, 201] width 333 height 31
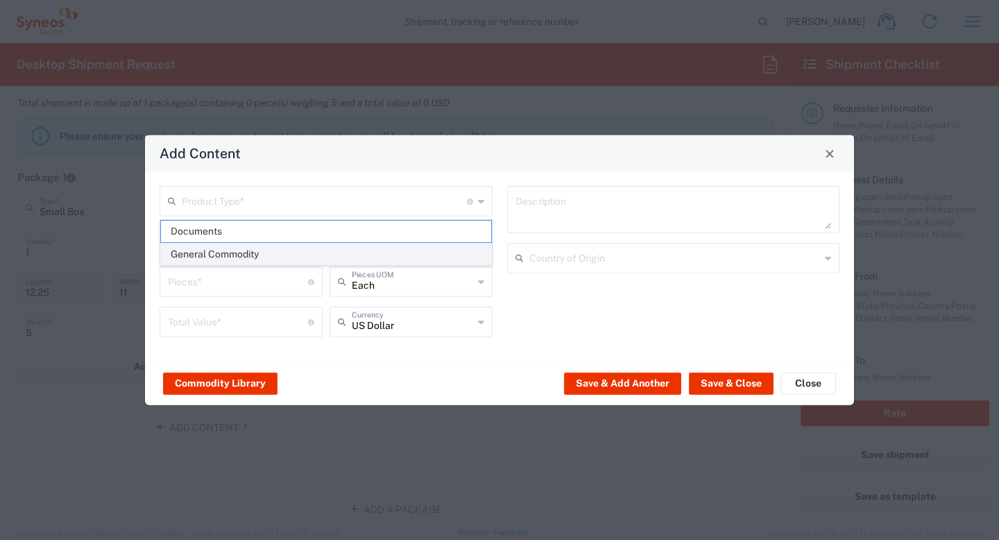
click at [378, 248] on span "General Commodity" at bounding box center [326, 254] width 330 height 22
type input "General Commodity"
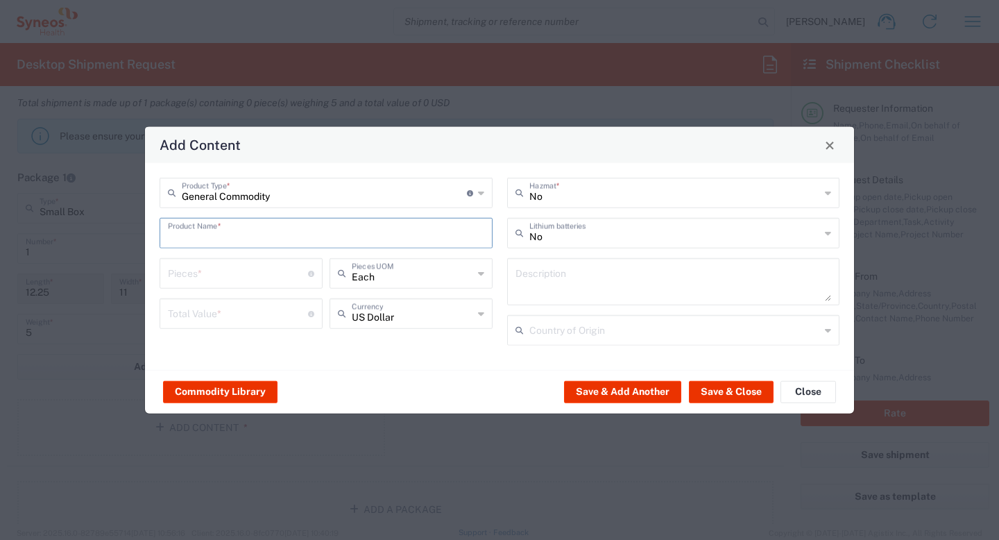
click at [350, 230] on input "text" at bounding box center [326, 232] width 316 height 24
type input "Computer Charger"
click at [238, 280] on input "number" at bounding box center [238, 272] width 140 height 24
type input "1"
click at [252, 321] on input "number" at bounding box center [238, 312] width 140 height 24
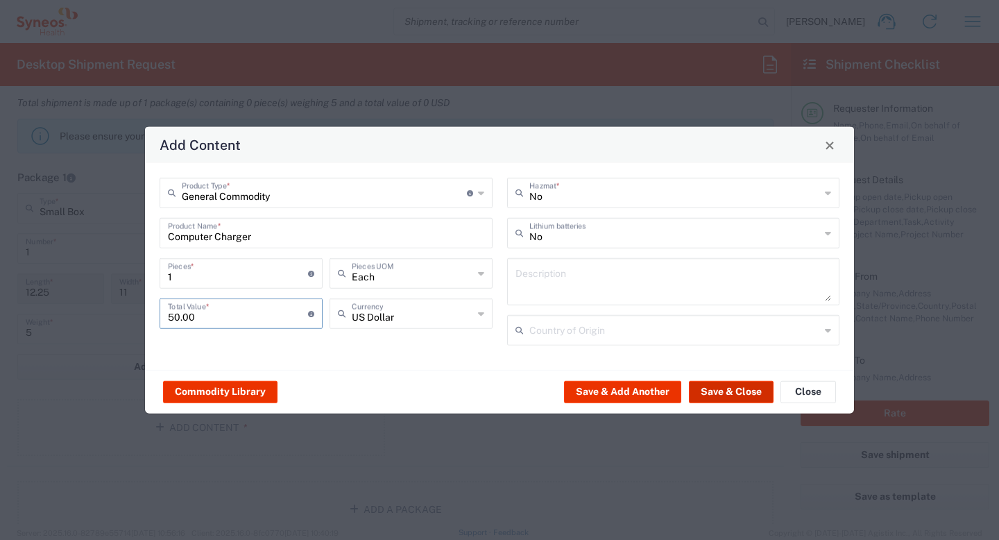
type input "50.00"
click at [718, 394] on button "Save & Close" at bounding box center [731, 391] width 85 height 22
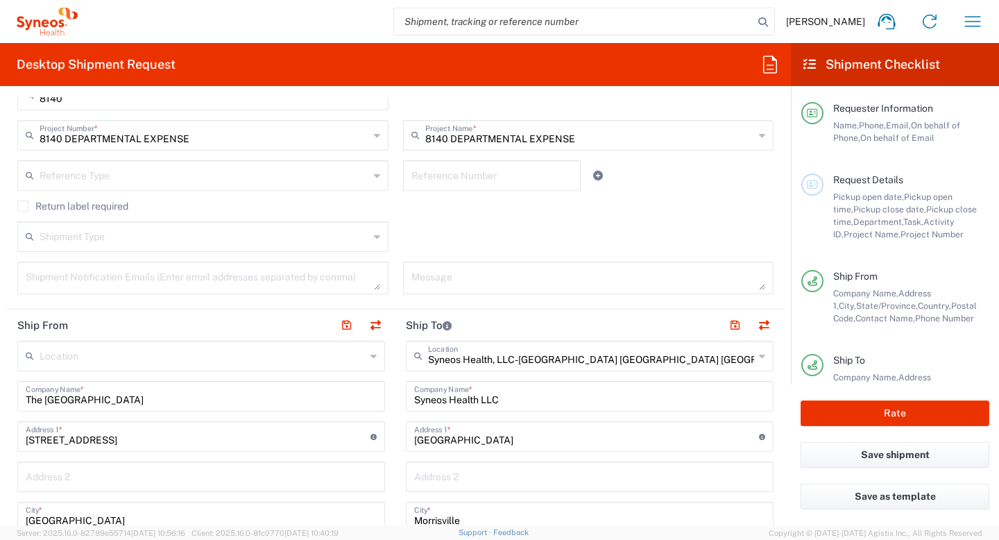
scroll to position [364, 0]
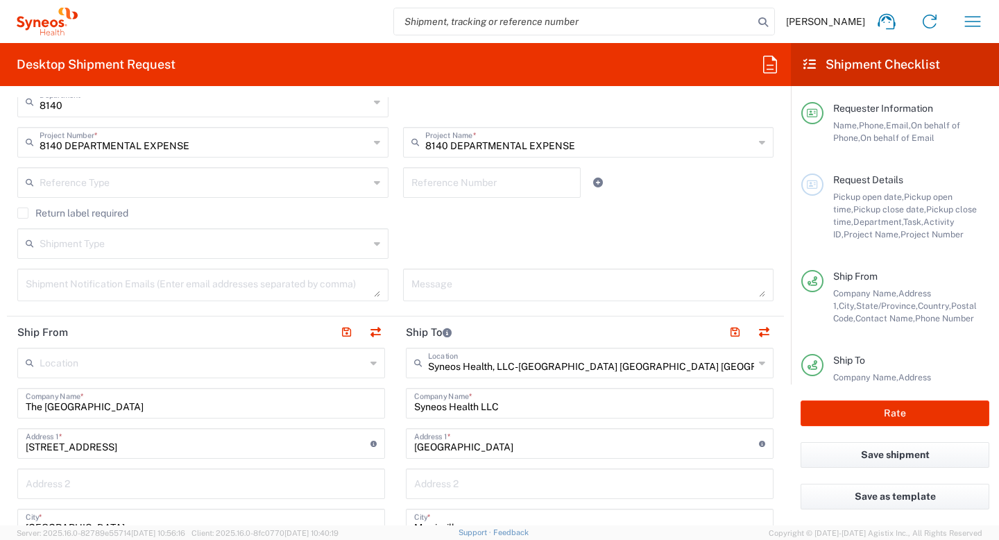
click at [151, 362] on input "text" at bounding box center [203, 362] width 326 height 24
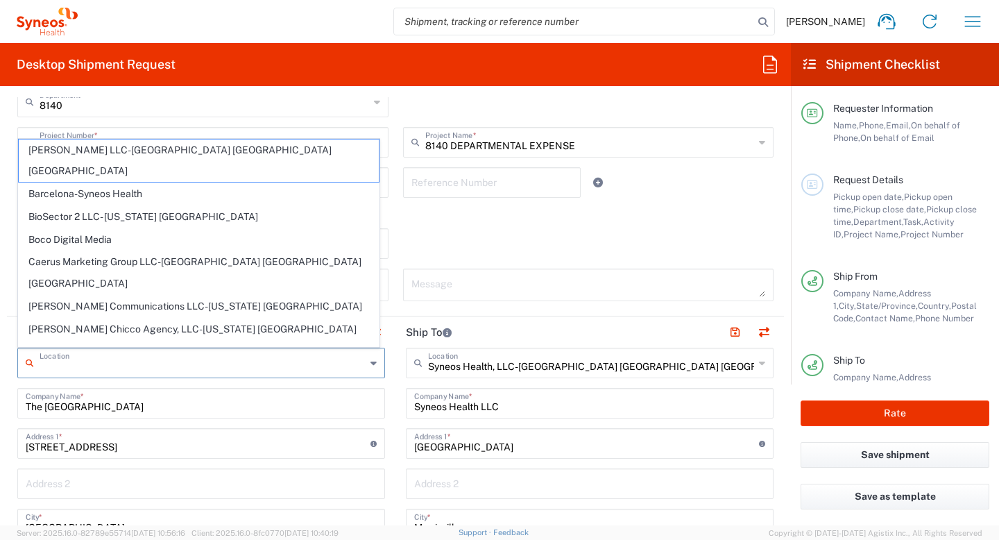
click at [457, 244] on div "Shipment Type Batch Regular" at bounding box center [395, 248] width 771 height 40
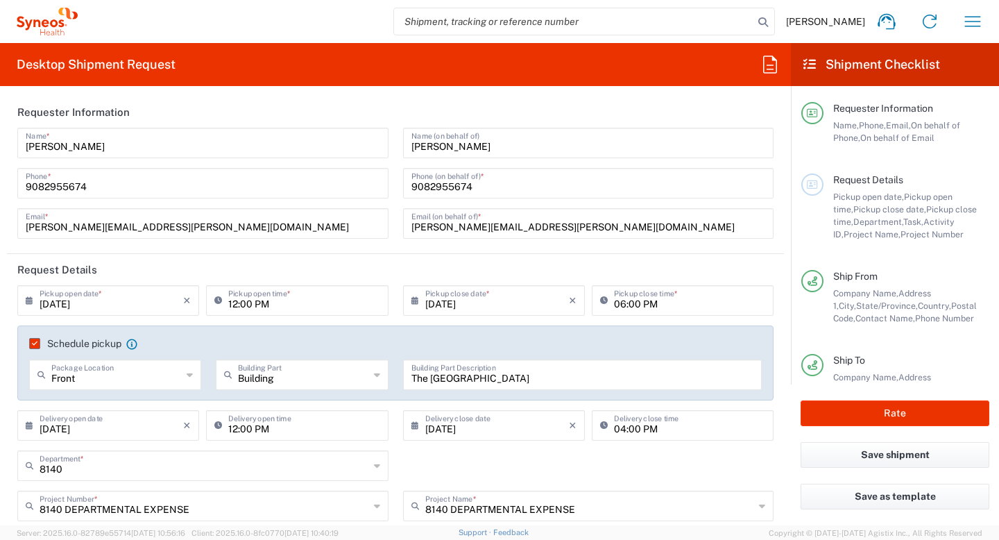
scroll to position [0, 0]
click at [303, 424] on input "12:00 PM" at bounding box center [303, 425] width 151 height 24
click at [274, 427] on input "8:00 PM" at bounding box center [303, 425] width 151 height 24
type input "08:00 AM"
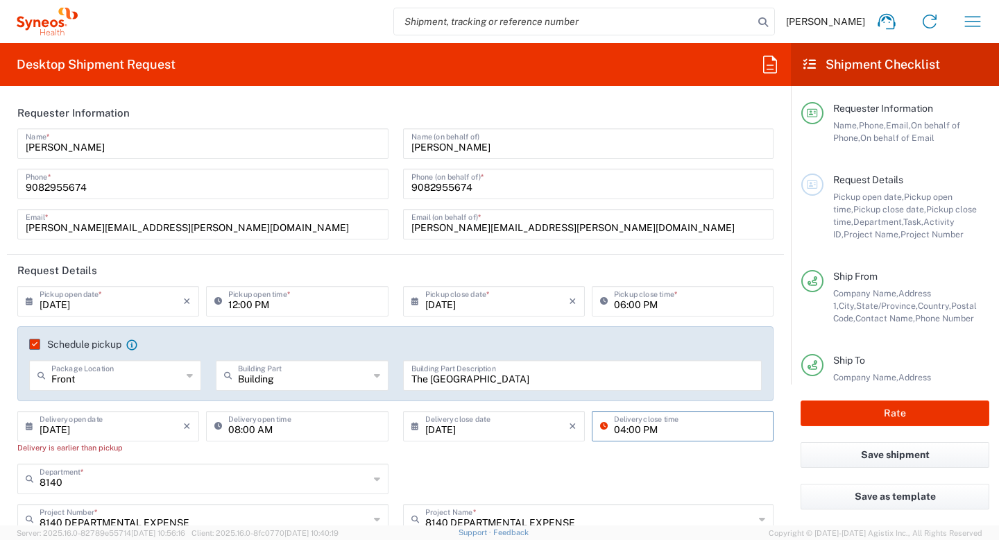
click at [615, 434] on input "04:00 PM" at bounding box center [689, 425] width 151 height 24
type input "12:00 PM"
click at [504, 461] on div "08/11/2025 × Delivery close date Cancel Apply 12:00 PM Delivery close time" at bounding box center [588, 437] width 386 height 53
click at [63, 425] on input "08/11/2025" at bounding box center [112, 425] width 144 height 24
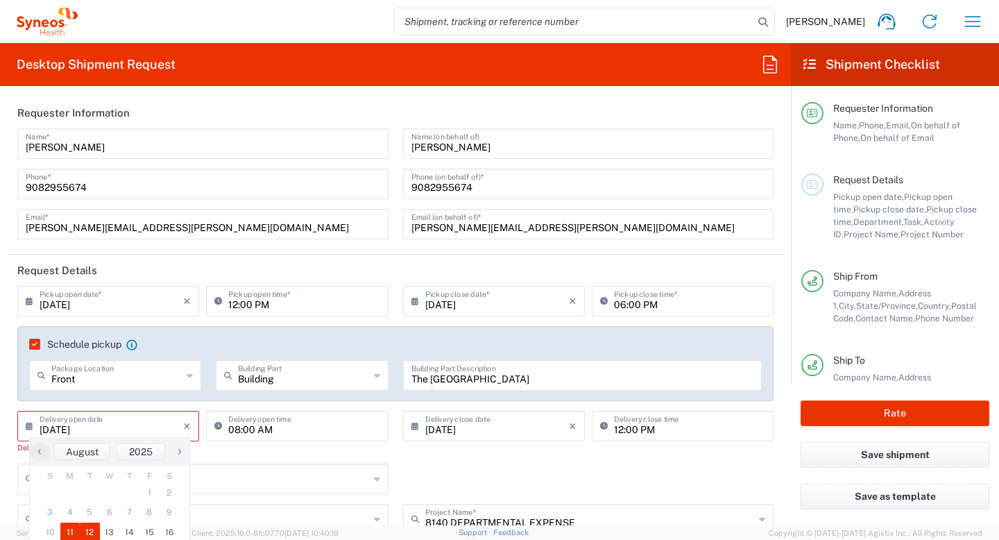
click at [87, 523] on span "12" at bounding box center [90, 531] width 20 height 19
type input "08/12/2025"
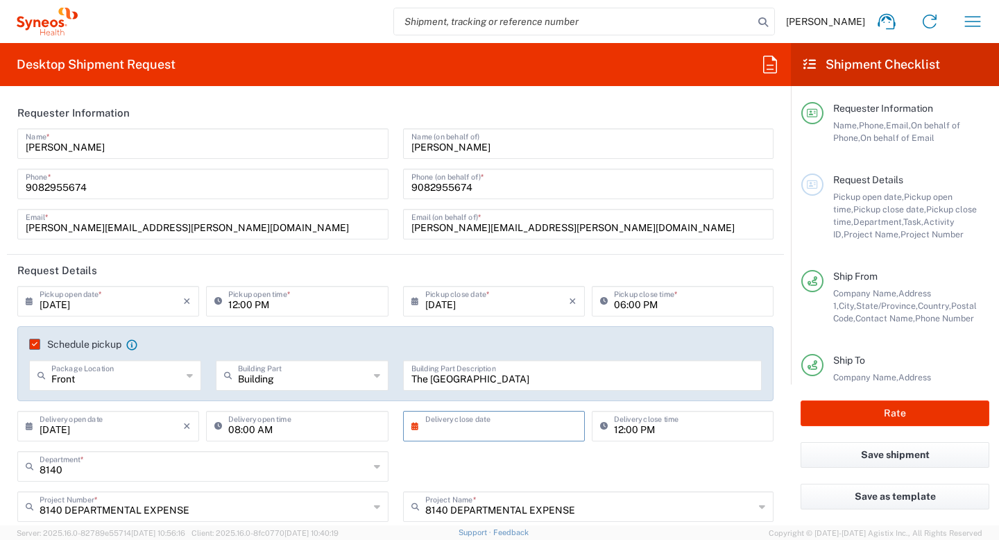
click at [427, 426] on input "text" at bounding box center [497, 425] width 144 height 24
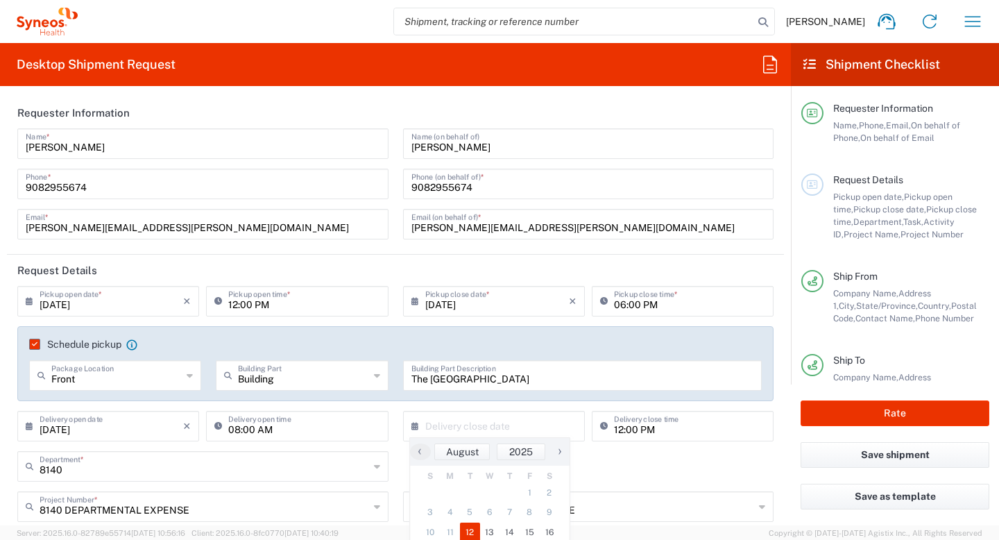
click at [467, 529] on span "12" at bounding box center [470, 531] width 20 height 19
type input "08/12/2025"
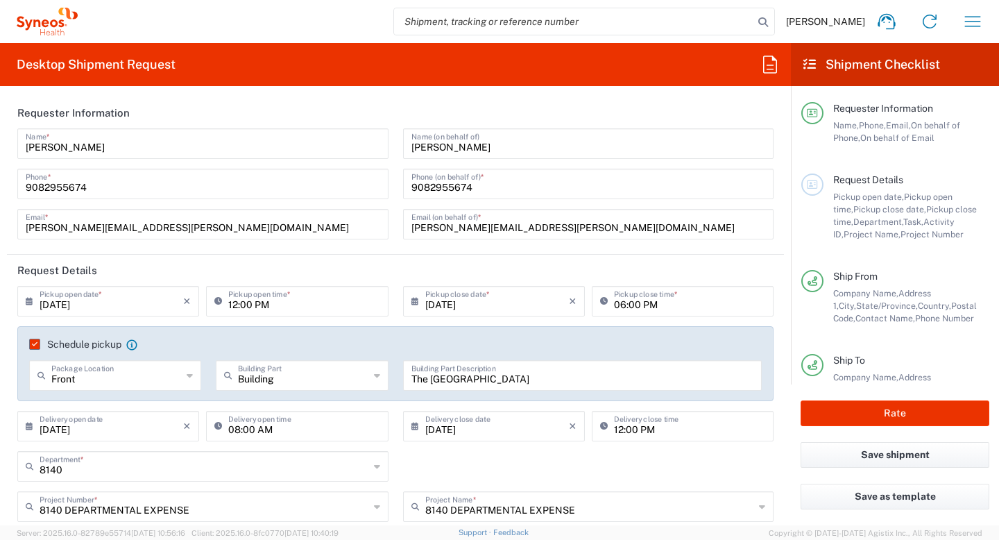
click at [631, 448] on div "12:00 PM Delivery close time" at bounding box center [682, 431] width 189 height 40
click at [615, 432] on input "12:00 PM" at bounding box center [689, 425] width 151 height 24
click at [646, 431] on input "10:00 PM" at bounding box center [689, 425] width 151 height 24
type input "10:00 AM"
click at [452, 469] on div "8140 Department * 8140 3000 3100 3109 3110 3111 3112 3125 3130 3135 3136 3150 3…" at bounding box center [395, 471] width 771 height 40
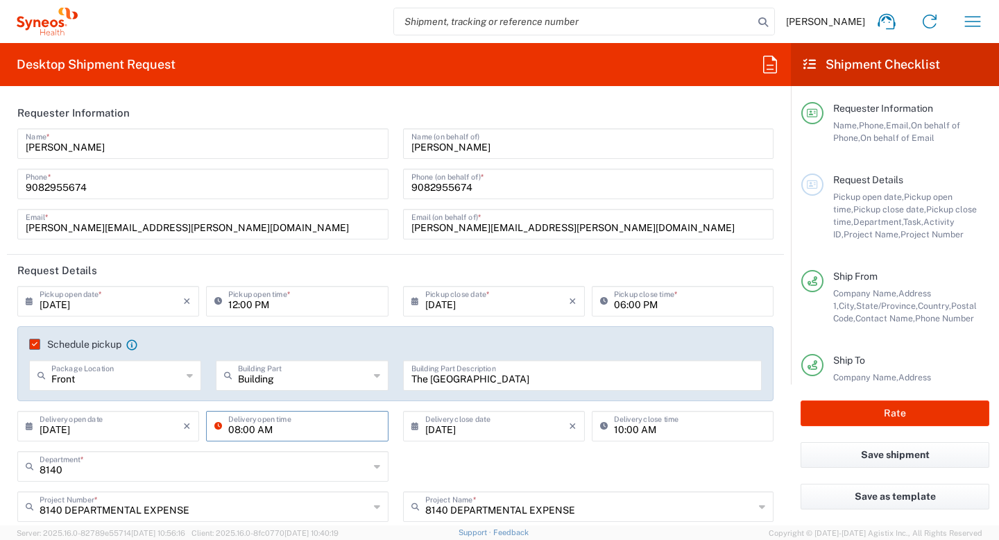
click at [251, 431] on input "08:00 AM" at bounding box center [303, 425] width 151 height 24
type input "08:30 AM"
click at [433, 468] on div "8140 Department * 8140 3000 3100 3109 3110 3111 3112 3125 3130 3135 3136 3150 3…" at bounding box center [395, 471] width 771 height 40
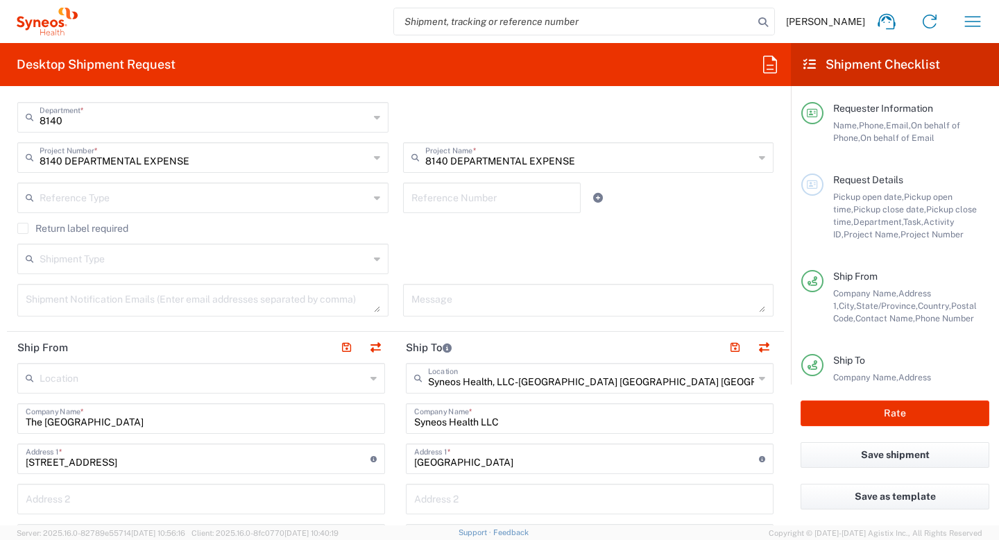
scroll to position [351, 0]
click at [429, 299] on textarea at bounding box center [588, 298] width 354 height 24
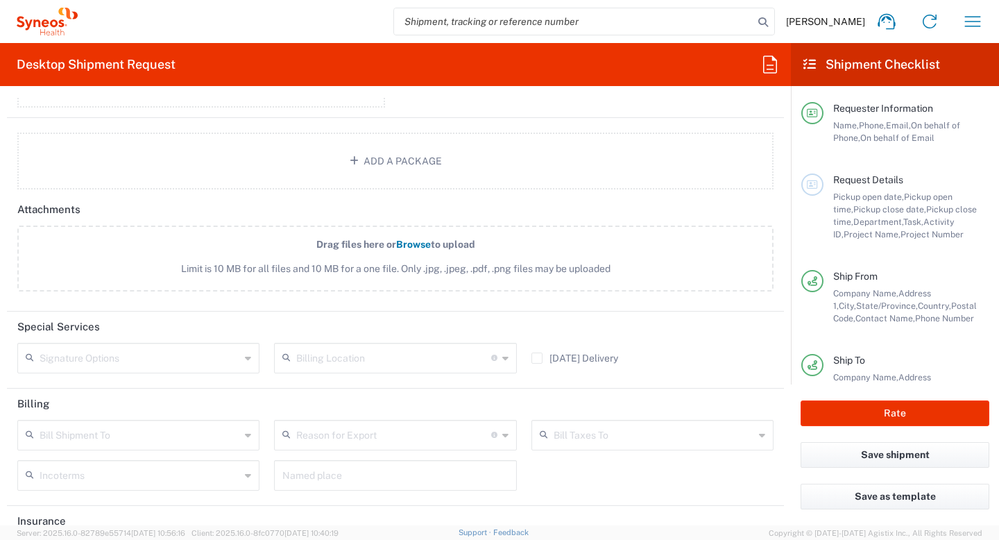
scroll to position [1640, 0]
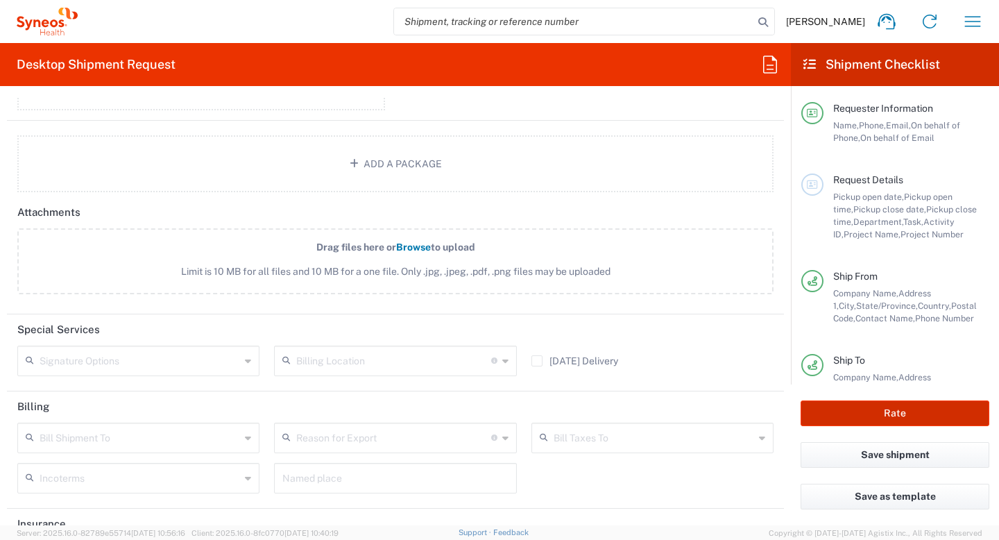
click at [820, 413] on button "Rate" at bounding box center [895, 413] width 189 height 26
type input "8140 DEPARTMENTAL EXPENSE"
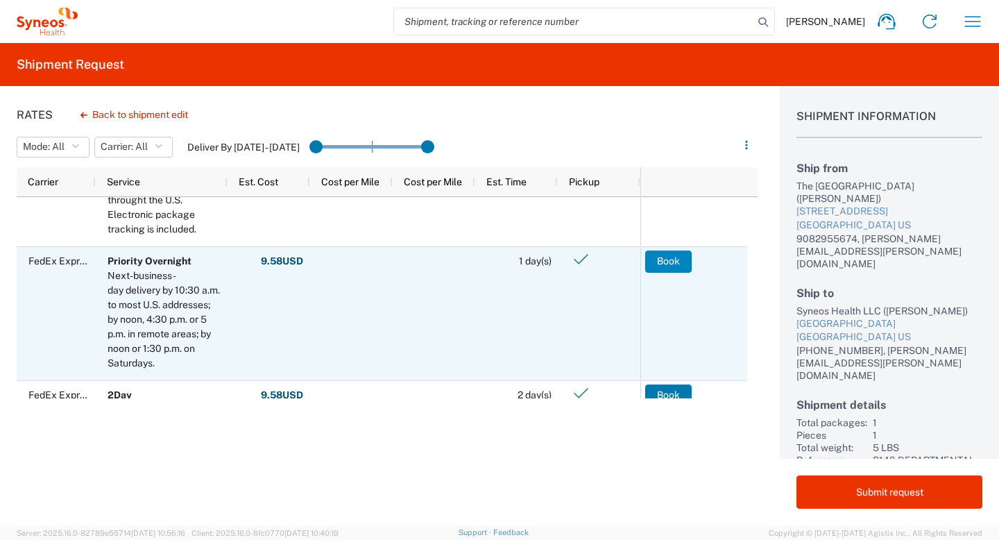
click at [665, 262] on button "Book" at bounding box center [668, 261] width 46 height 22
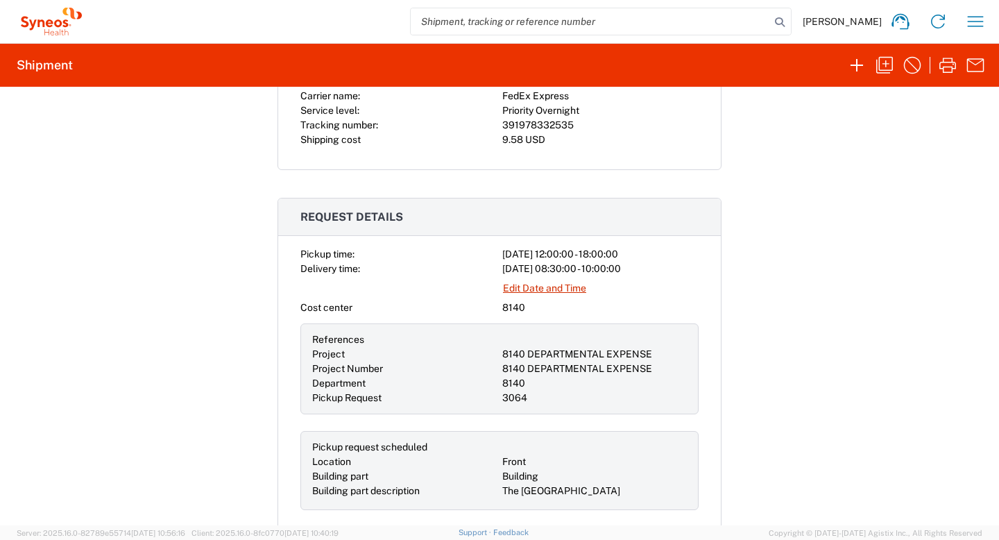
scroll to position [327, 0]
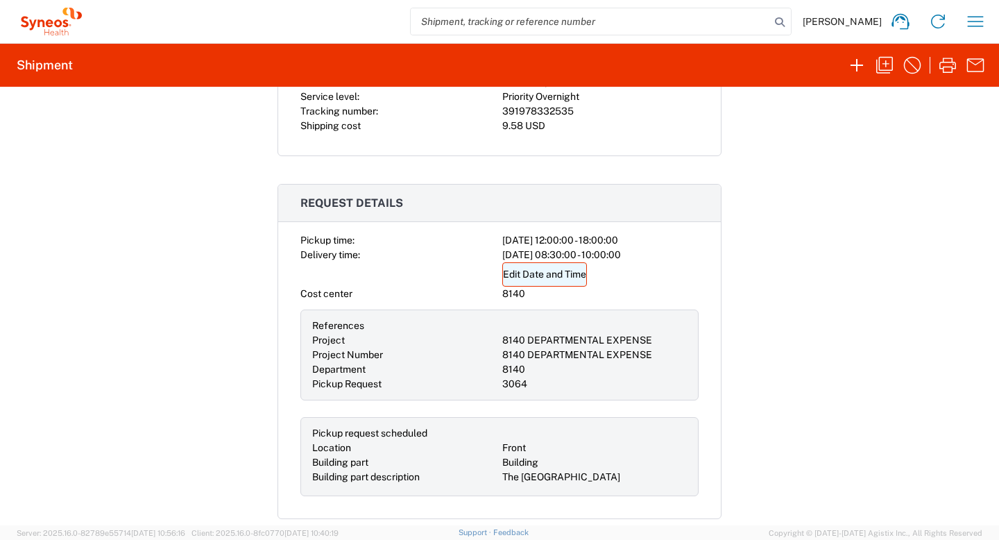
click at [556, 275] on link "Edit Date and Time" at bounding box center [544, 274] width 85 height 24
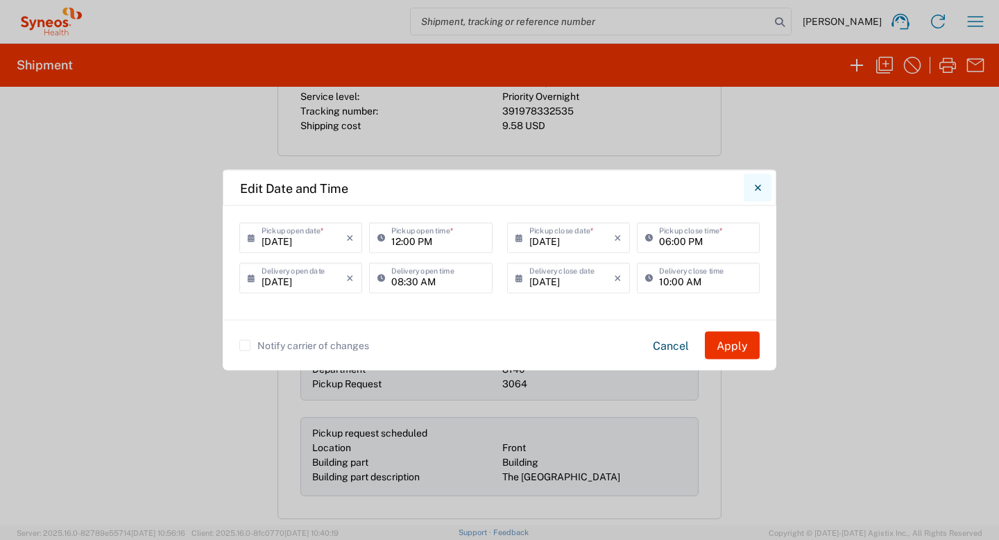
click at [758, 189] on icon "Close" at bounding box center [758, 188] width 6 height 12
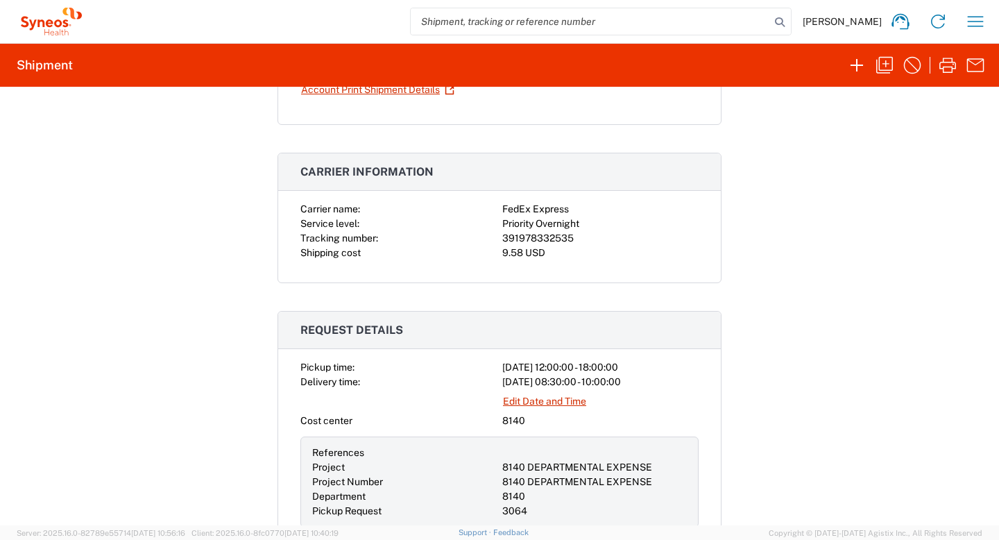
scroll to position [0, 0]
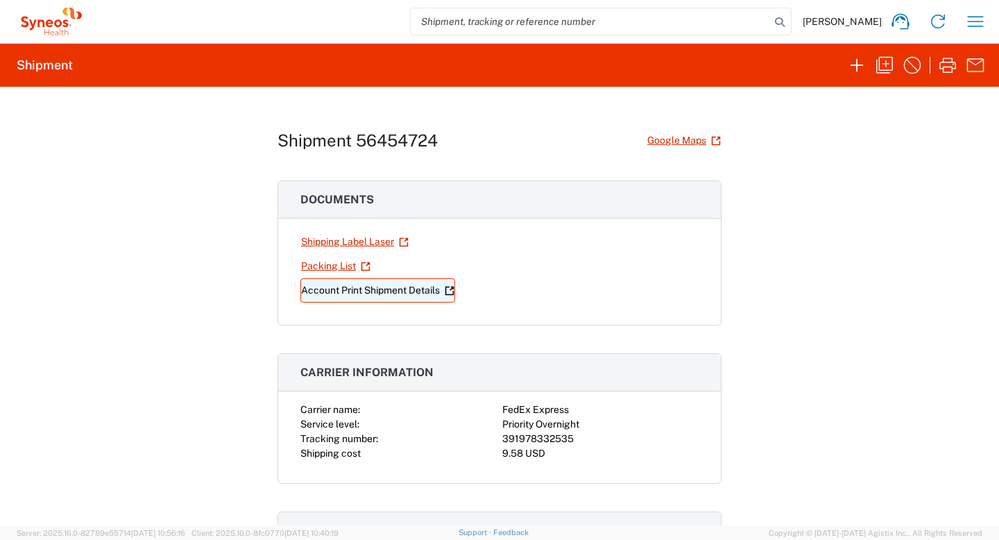
click at [329, 289] on link "Account Print Shipment Details" at bounding box center [377, 290] width 155 height 24
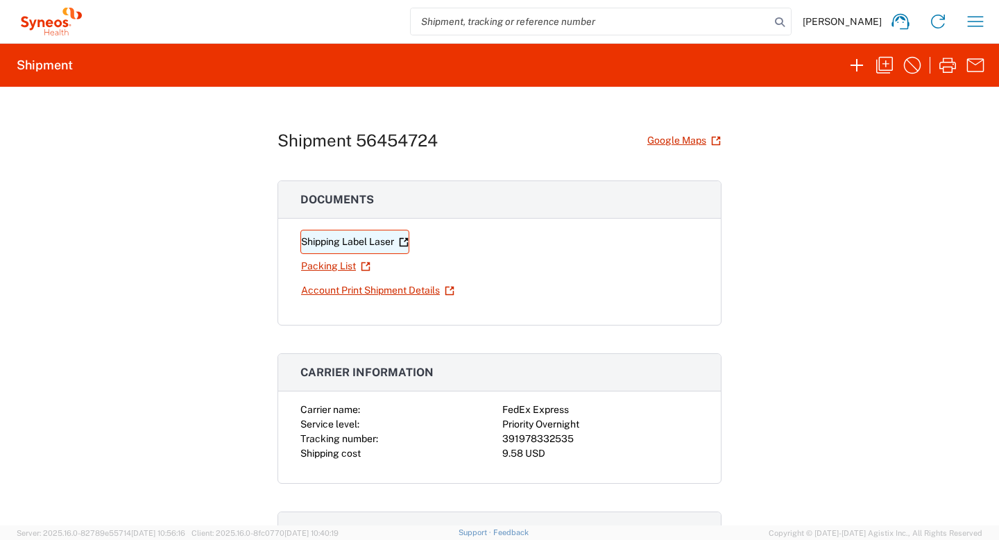
click at [321, 234] on link "Shipping Label Laser" at bounding box center [354, 242] width 109 height 24
